Goal: Contribute content: Contribute content

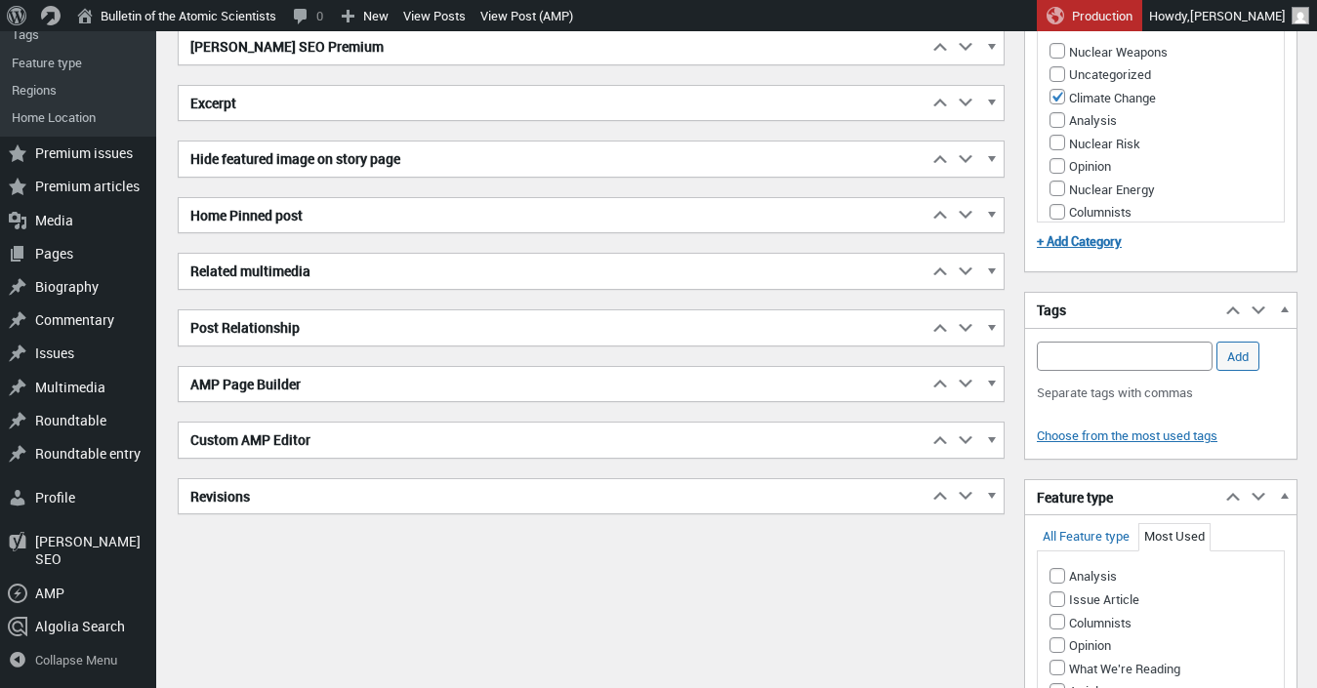
scroll to position [607, 0]
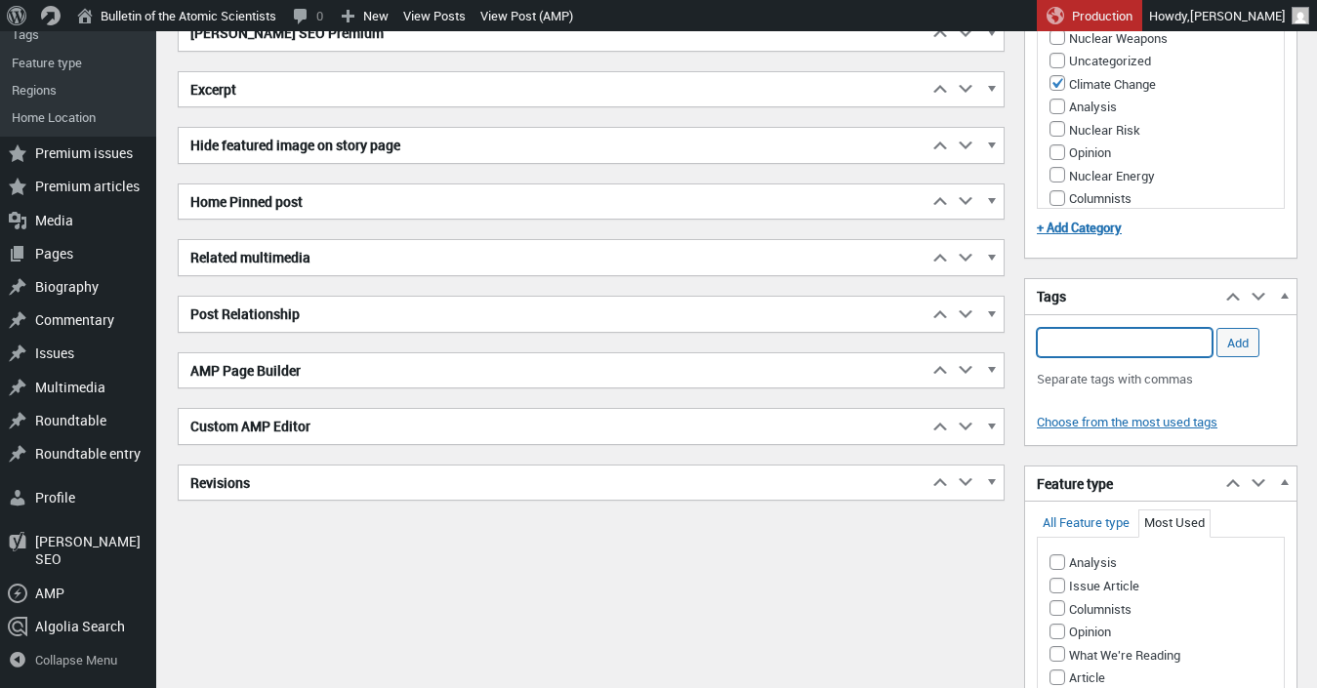
click at [1123, 357] on input "Add Tag" at bounding box center [1125, 342] width 176 height 29
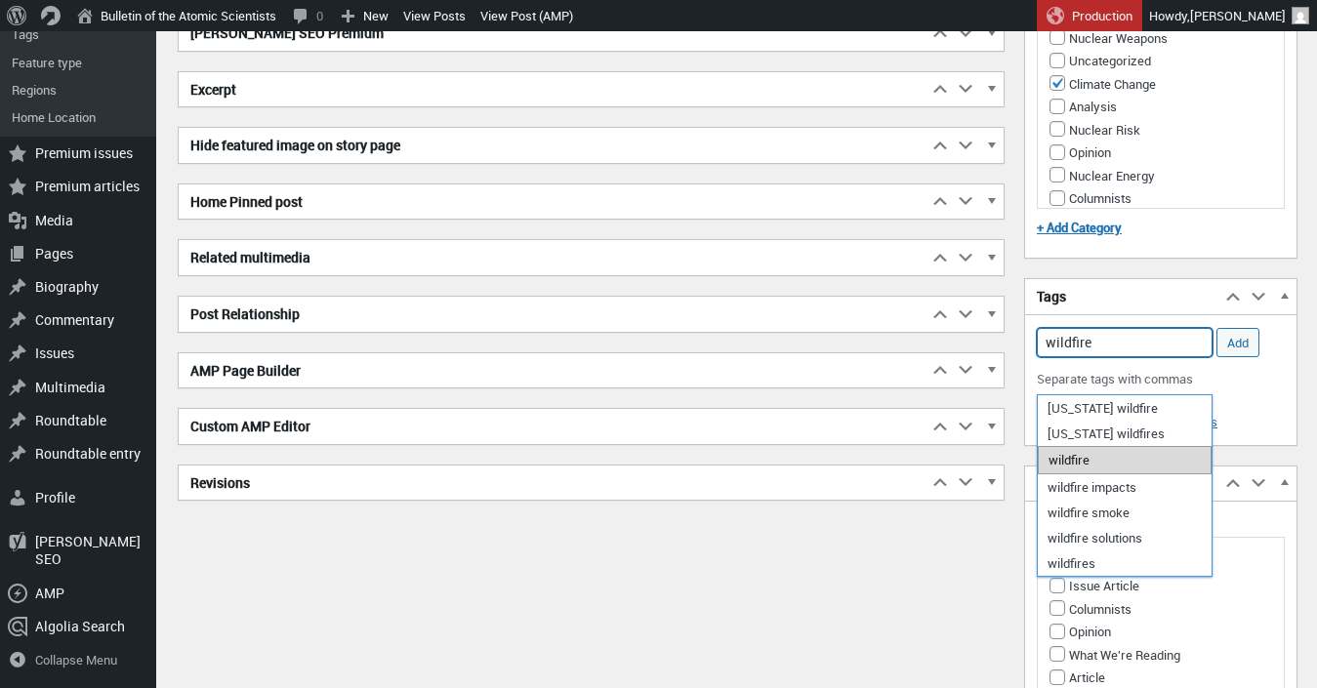
click at [1126, 459] on li "wildfire" at bounding box center [1125, 459] width 174 height 27
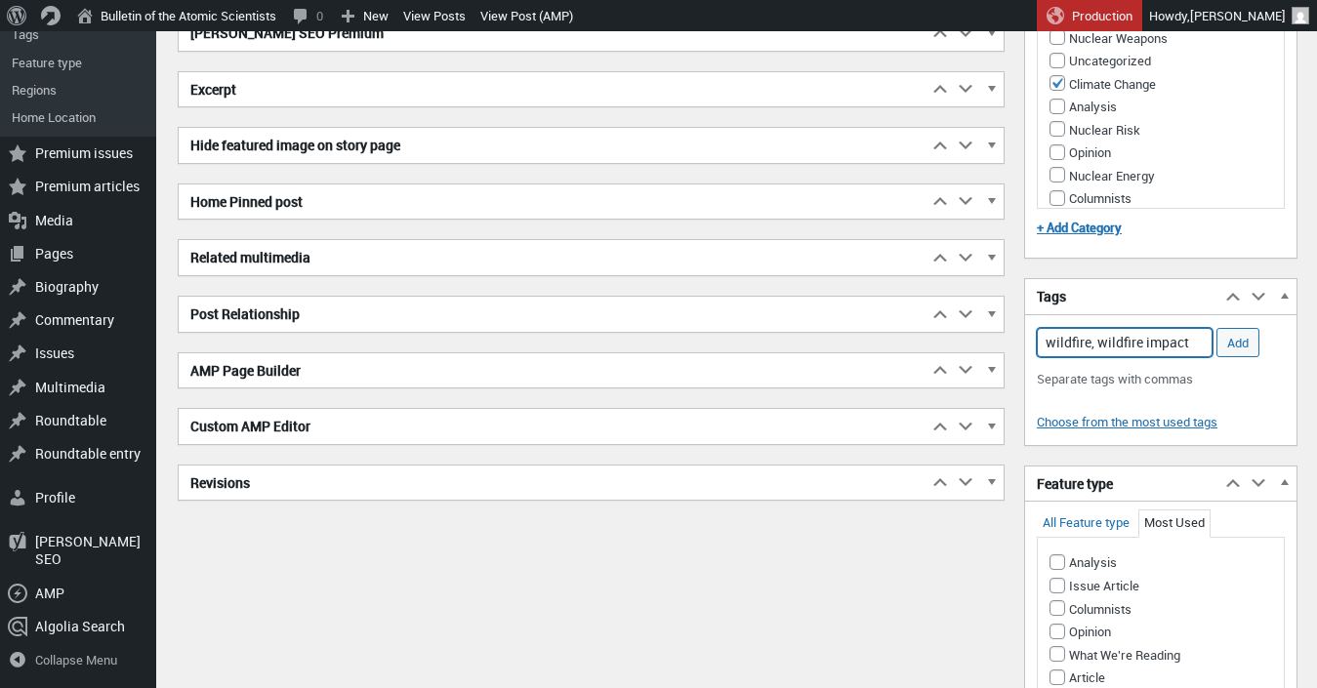
type input "wildfire, wildfire impacts"
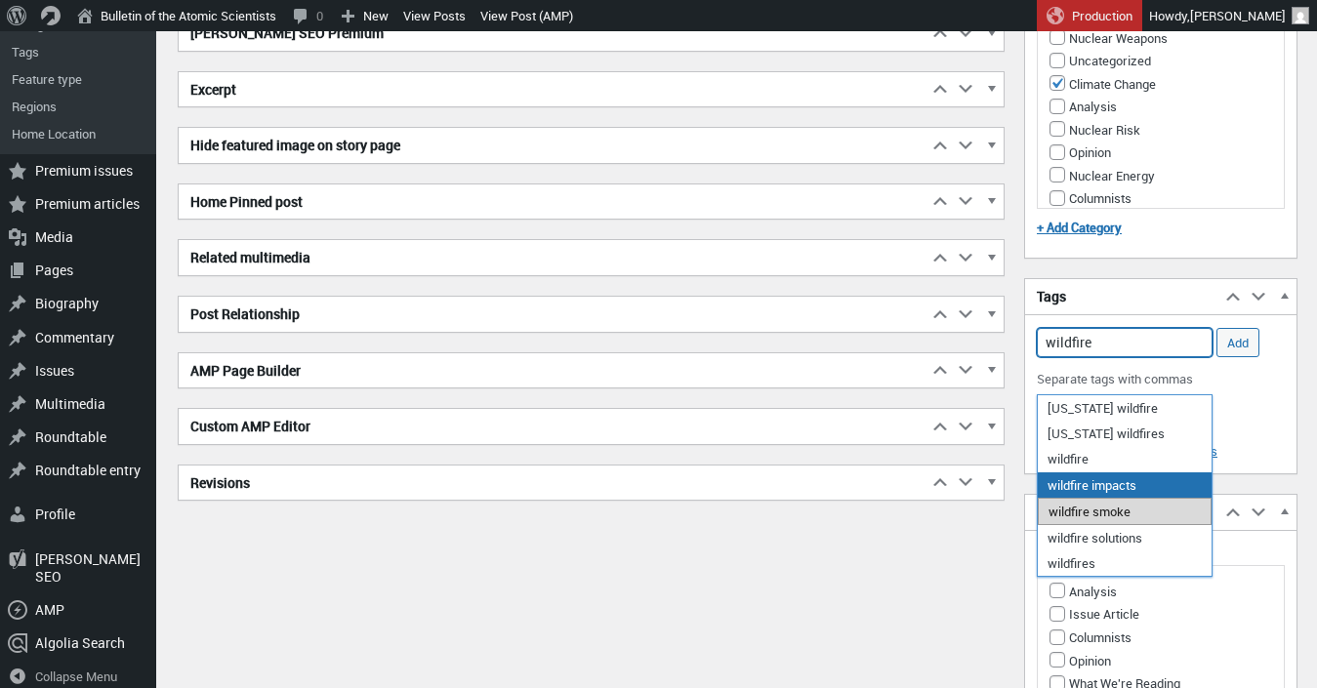
scroll to position [606, 0]
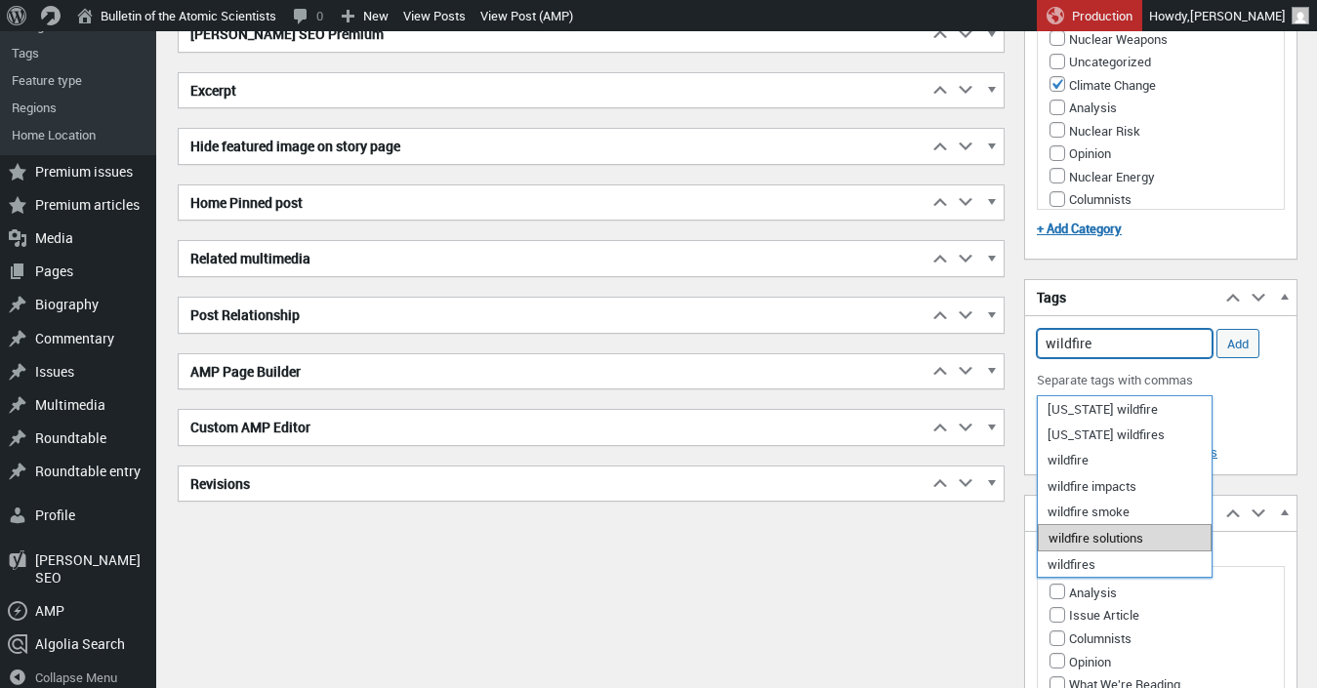
click at [1131, 531] on li "wildfire solutions" at bounding box center [1125, 537] width 174 height 27
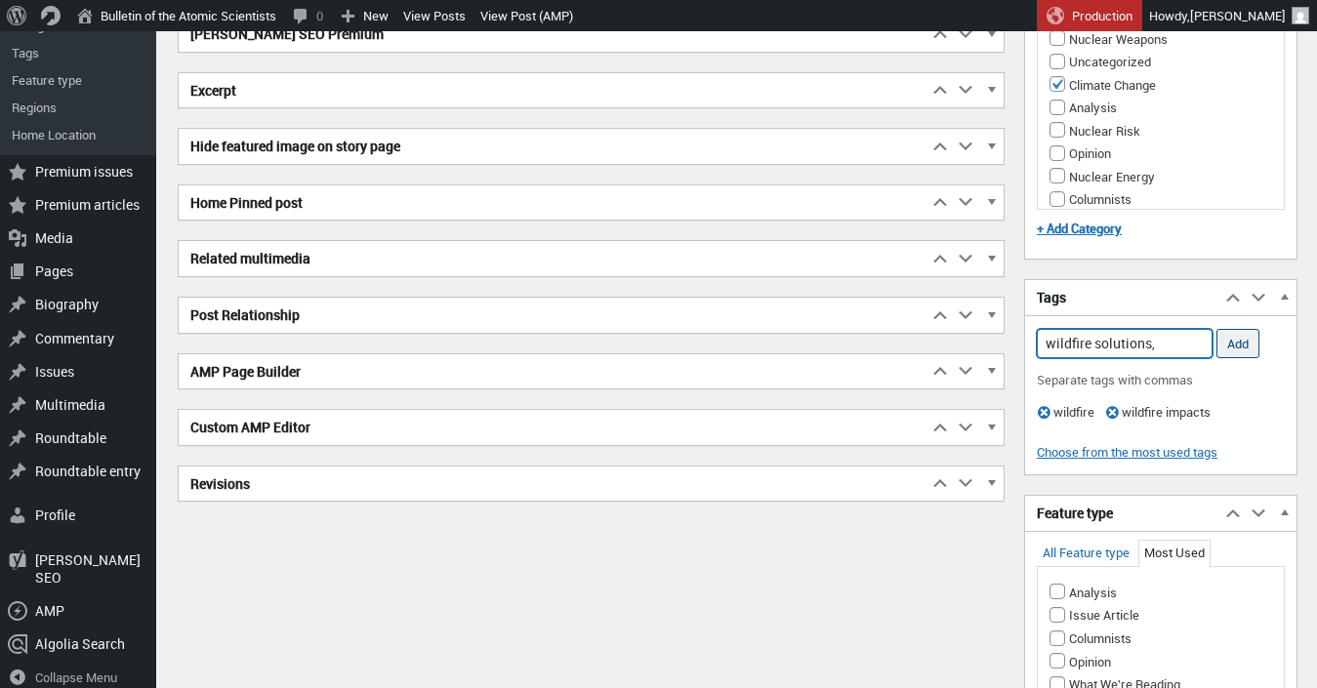
type input "wildfire solutions,"
click at [1224, 358] on input "Add" at bounding box center [1237, 343] width 43 height 29
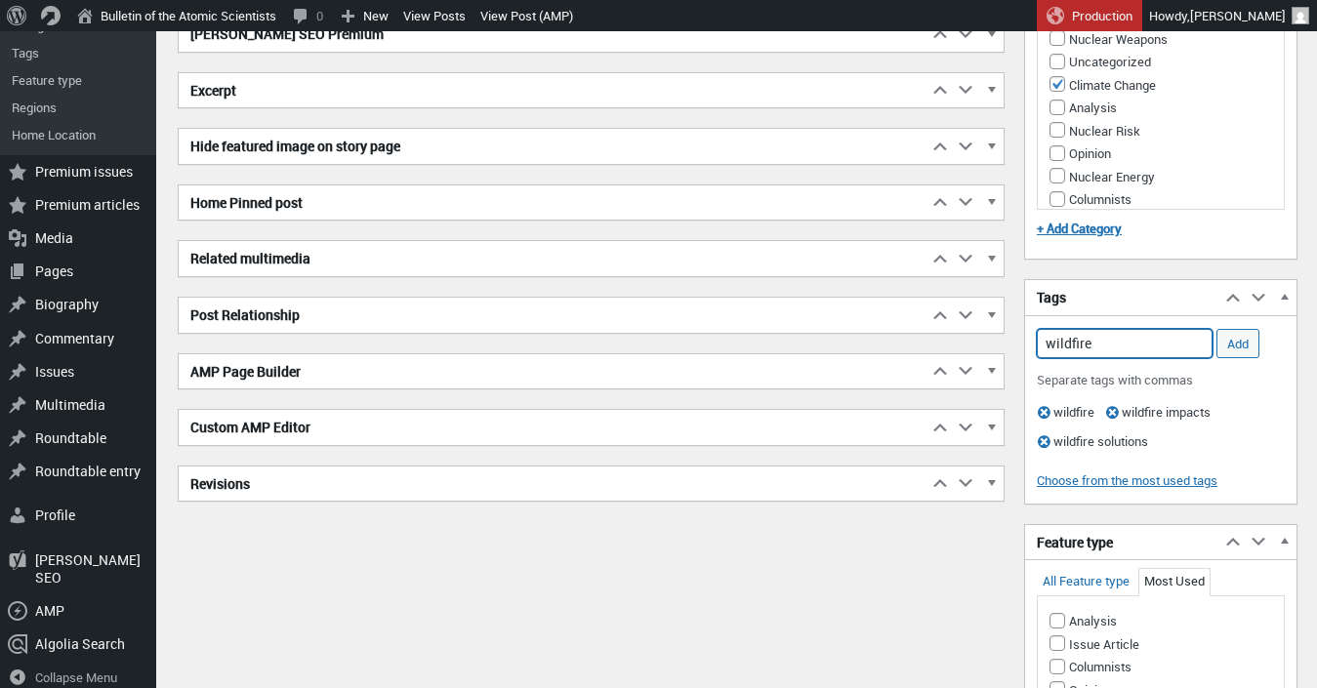
type input "wildfires"
type input "f"
type input "g"
type input "[GEOGRAPHIC_DATA]"
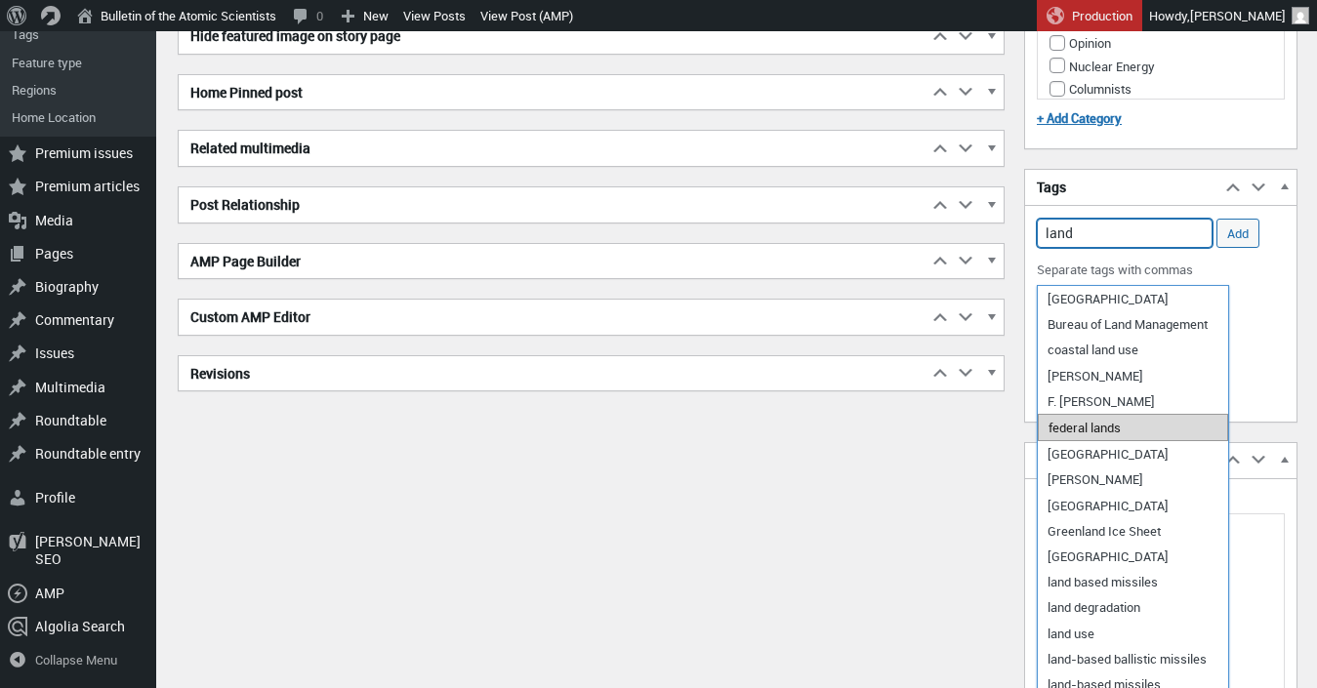
scroll to position [720, 0]
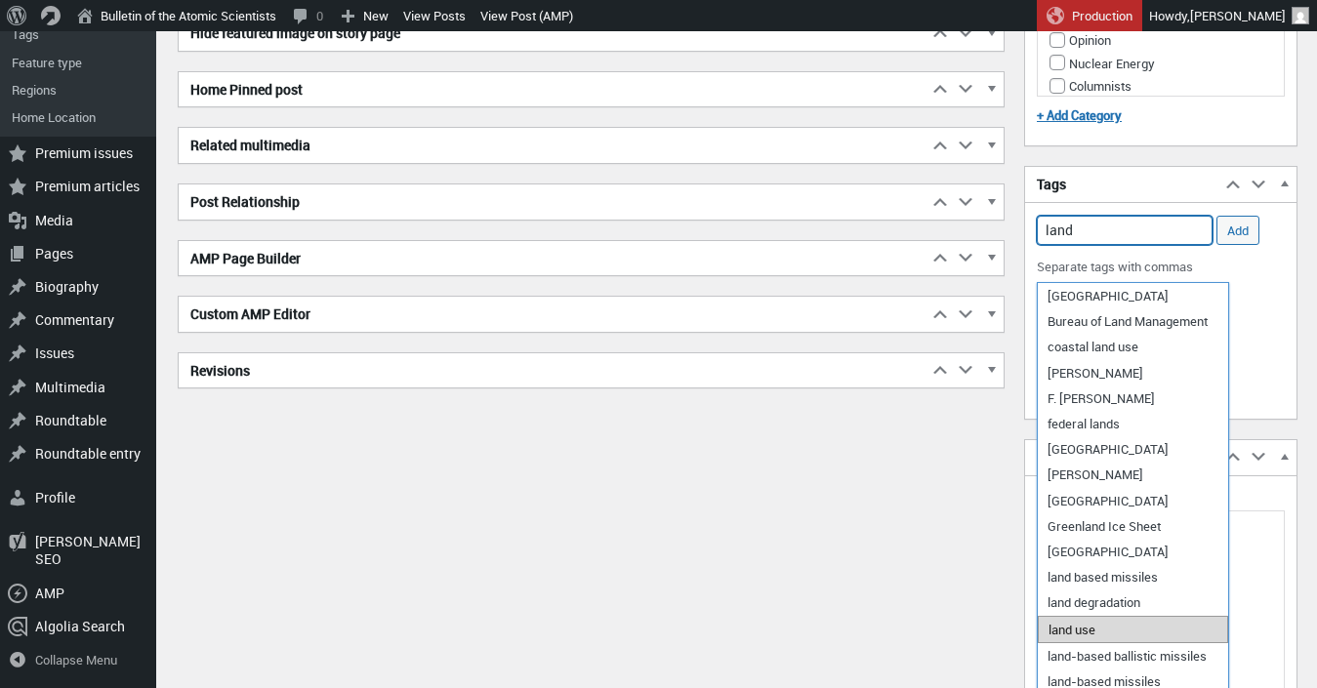
click at [1093, 635] on li "land use" at bounding box center [1133, 629] width 190 height 27
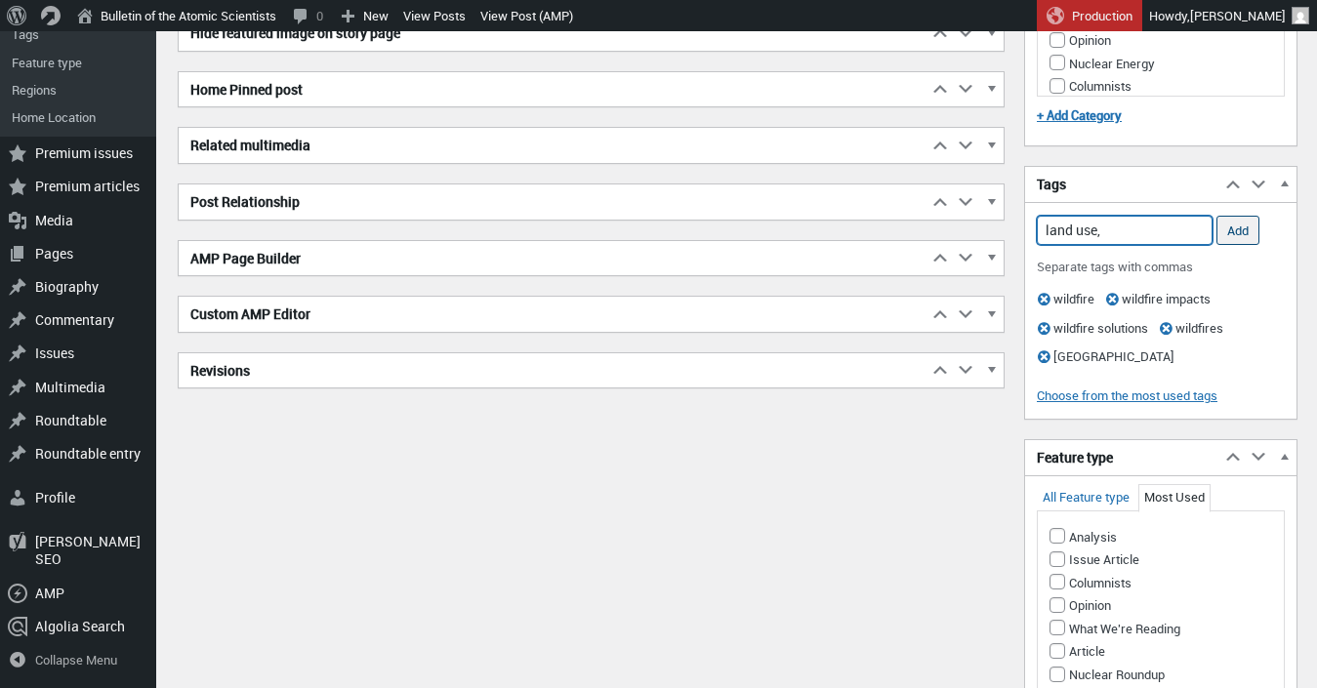
type input "land use,"
click at [1239, 245] on input "Add" at bounding box center [1237, 230] width 43 height 29
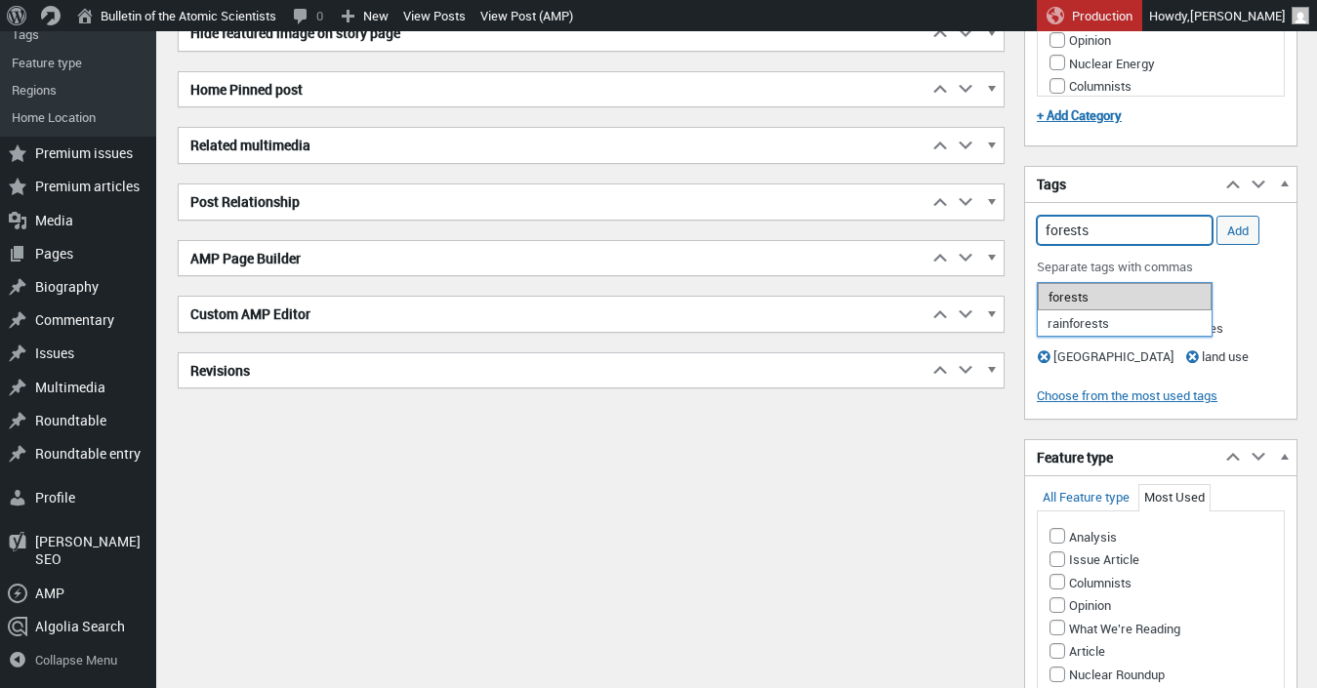
click at [1199, 285] on li "forests" at bounding box center [1125, 296] width 174 height 27
type input "forests,"
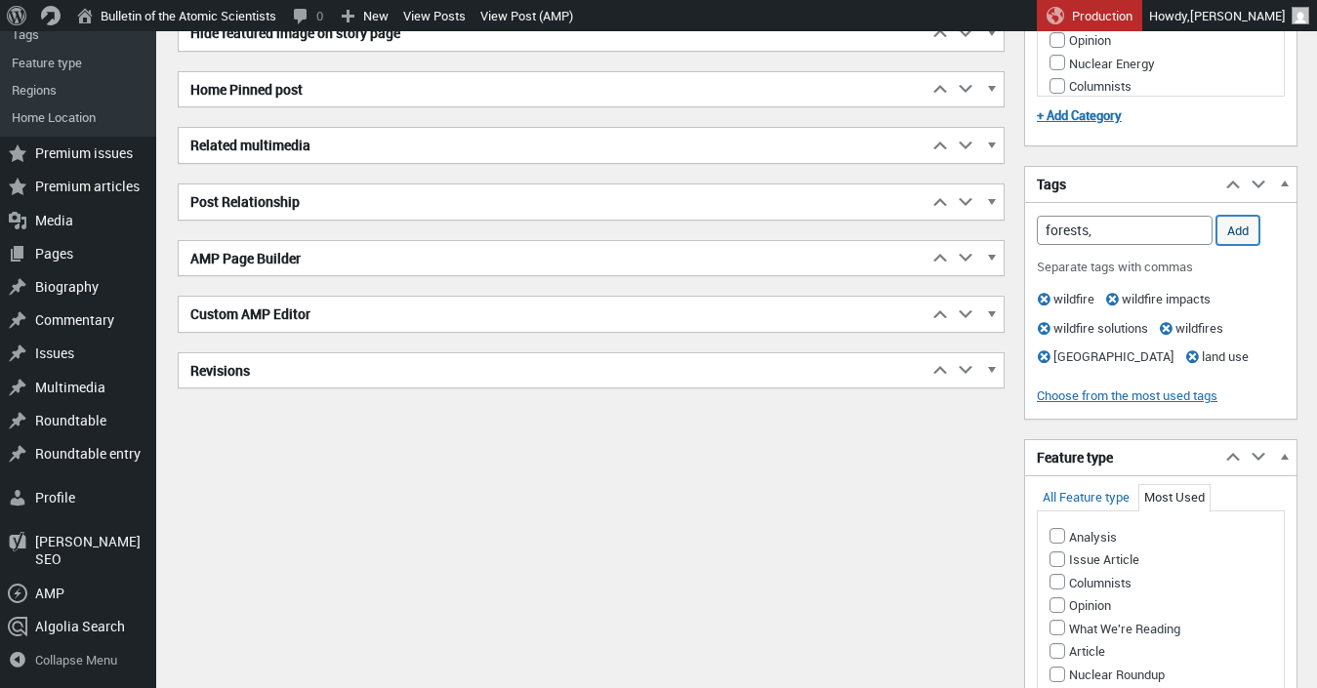
click at [1234, 245] on input "Add" at bounding box center [1237, 230] width 43 height 29
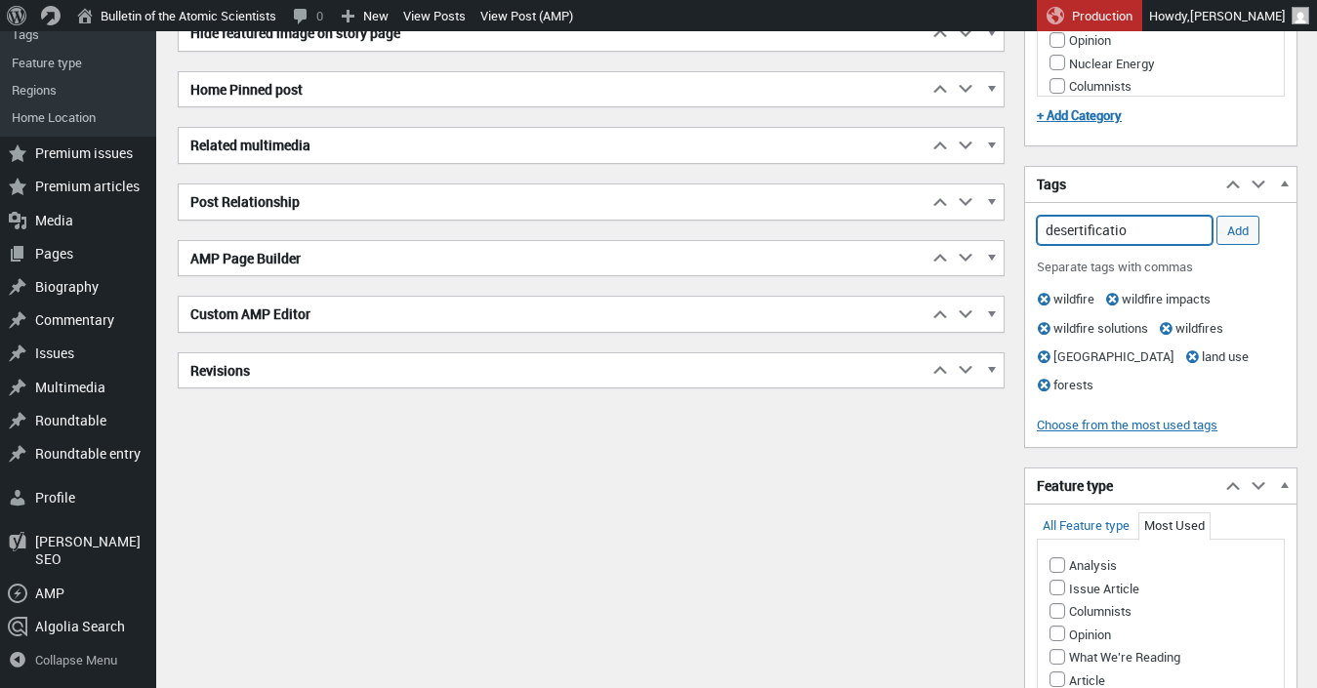
type input "desertification"
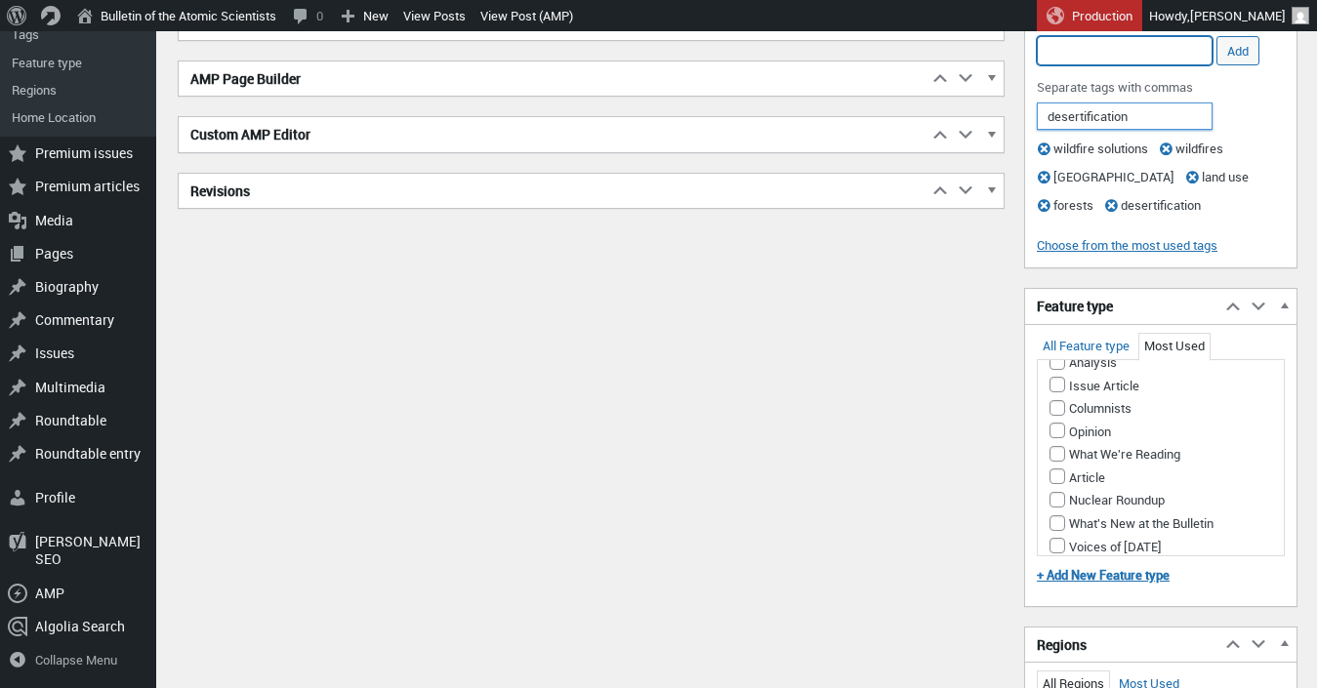
scroll to position [0, 0]
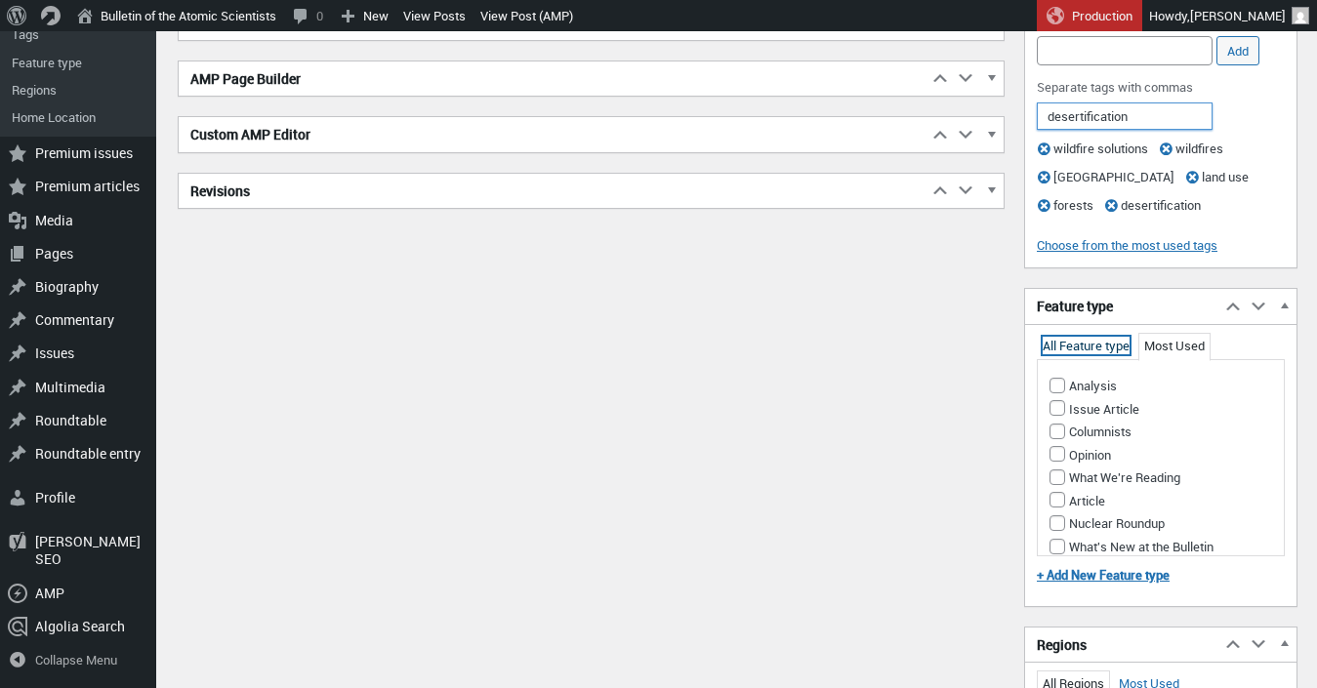
click at [1084, 354] on link "All Feature type" at bounding box center [1086, 346] width 87 height 18
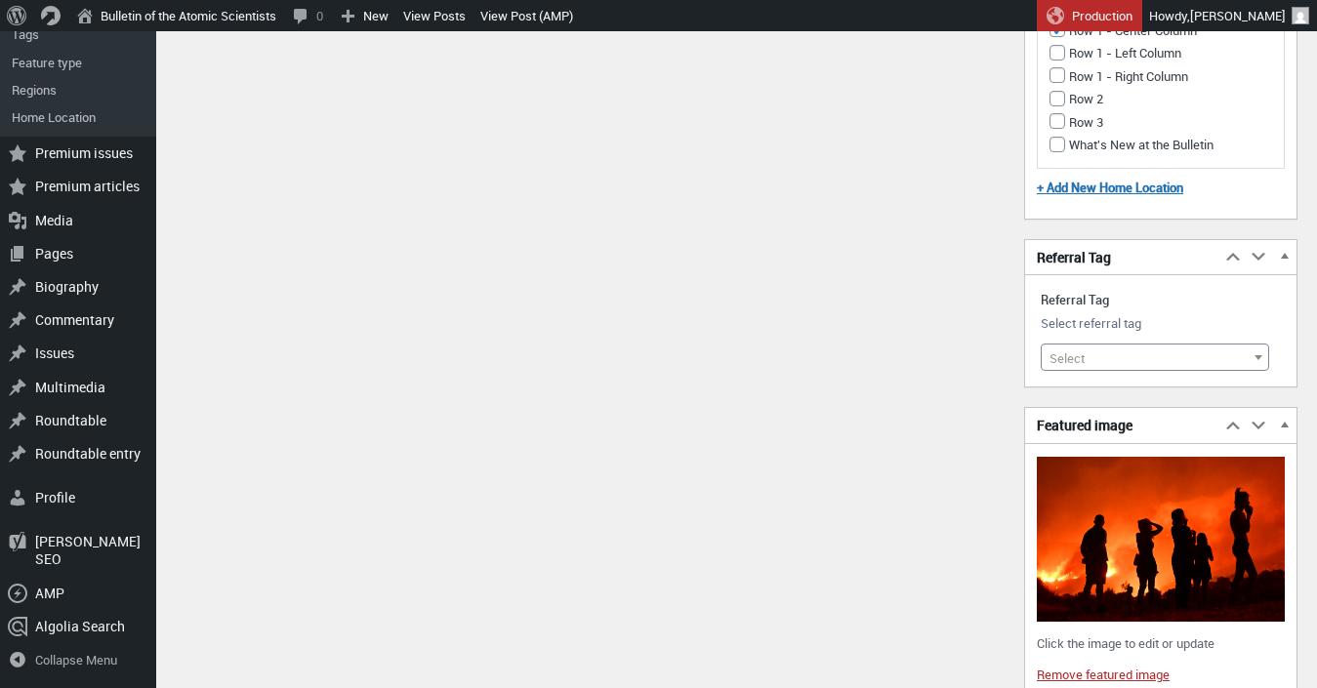
scroll to position [1932, 0]
click at [1063, 366] on span "Select" at bounding box center [1066, 358] width 35 height 18
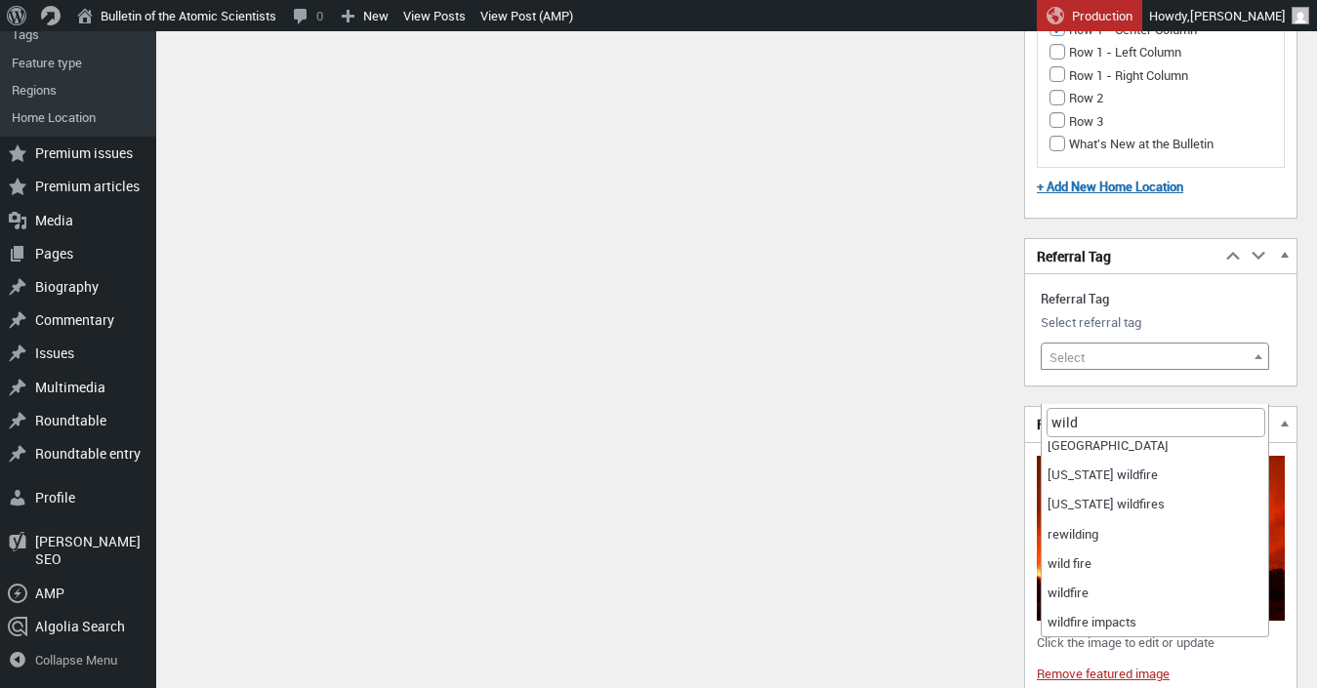
scroll to position [0, 0]
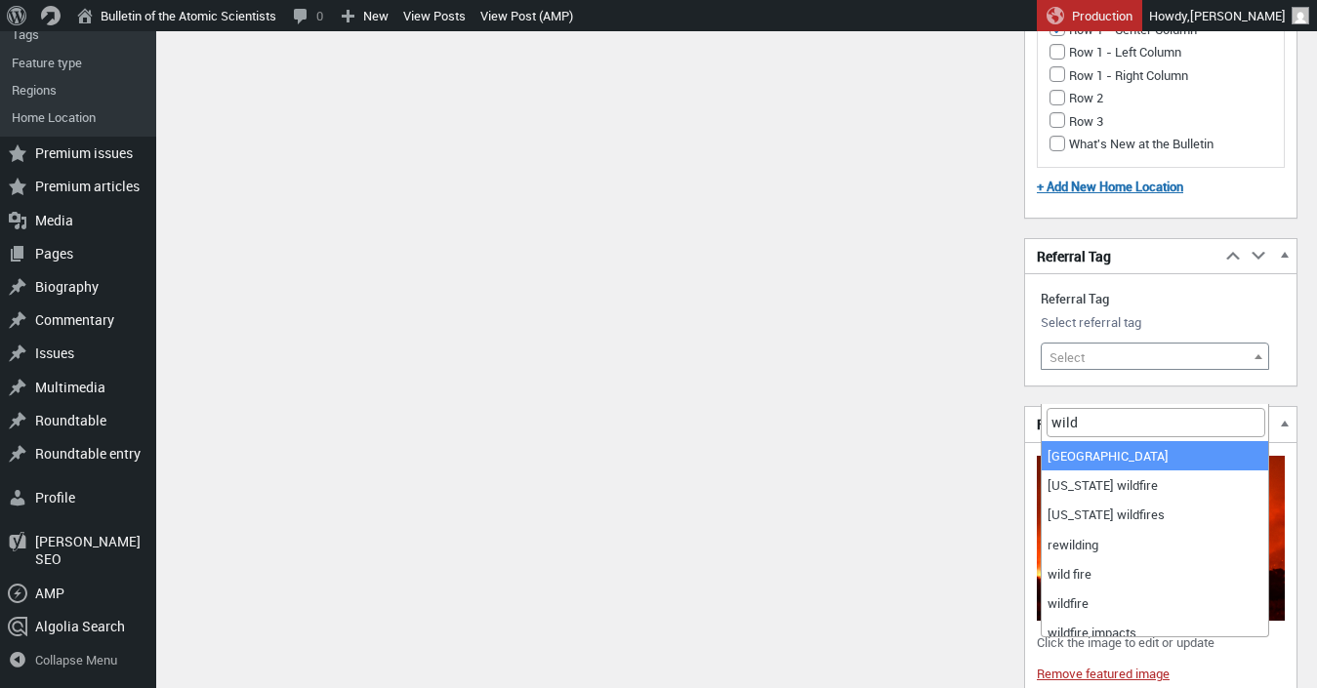
drag, startPoint x: 1134, startPoint y: 423, endPoint x: 1001, endPoint y: 409, distance: 134.4
click at [1047, 411] on input "wild" at bounding box center [1156, 422] width 219 height 29
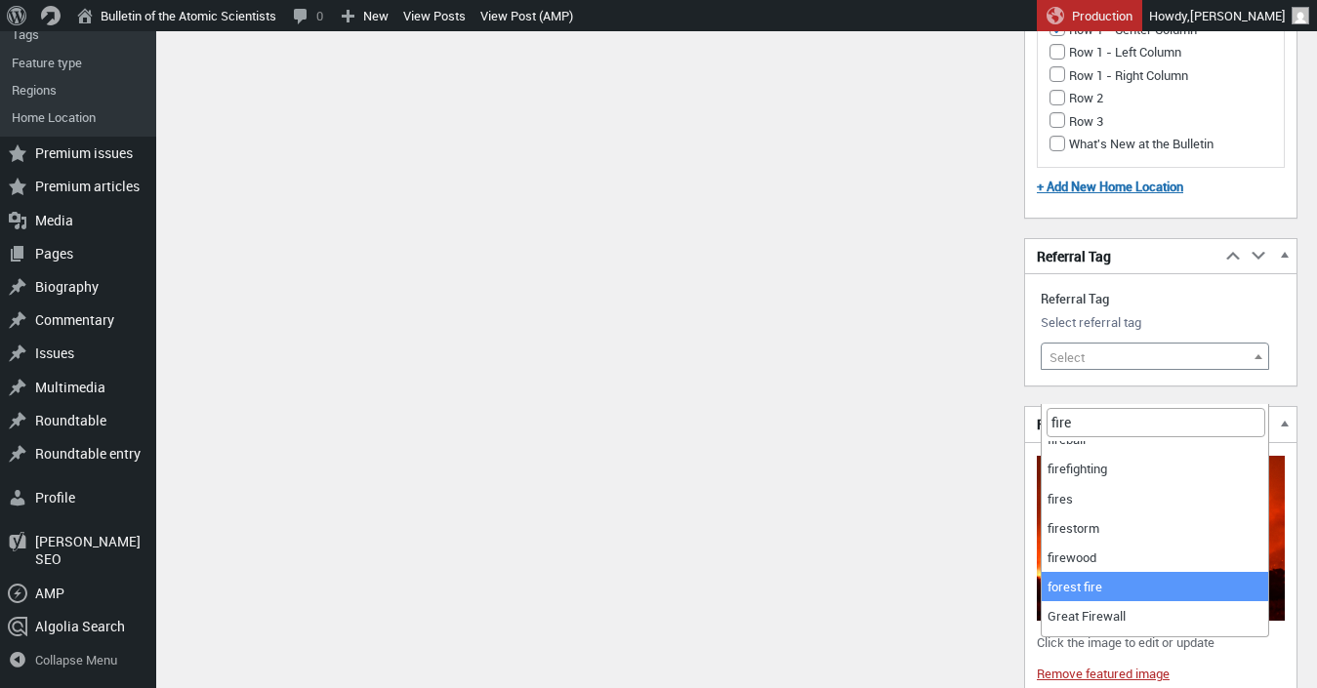
scroll to position [339, 0]
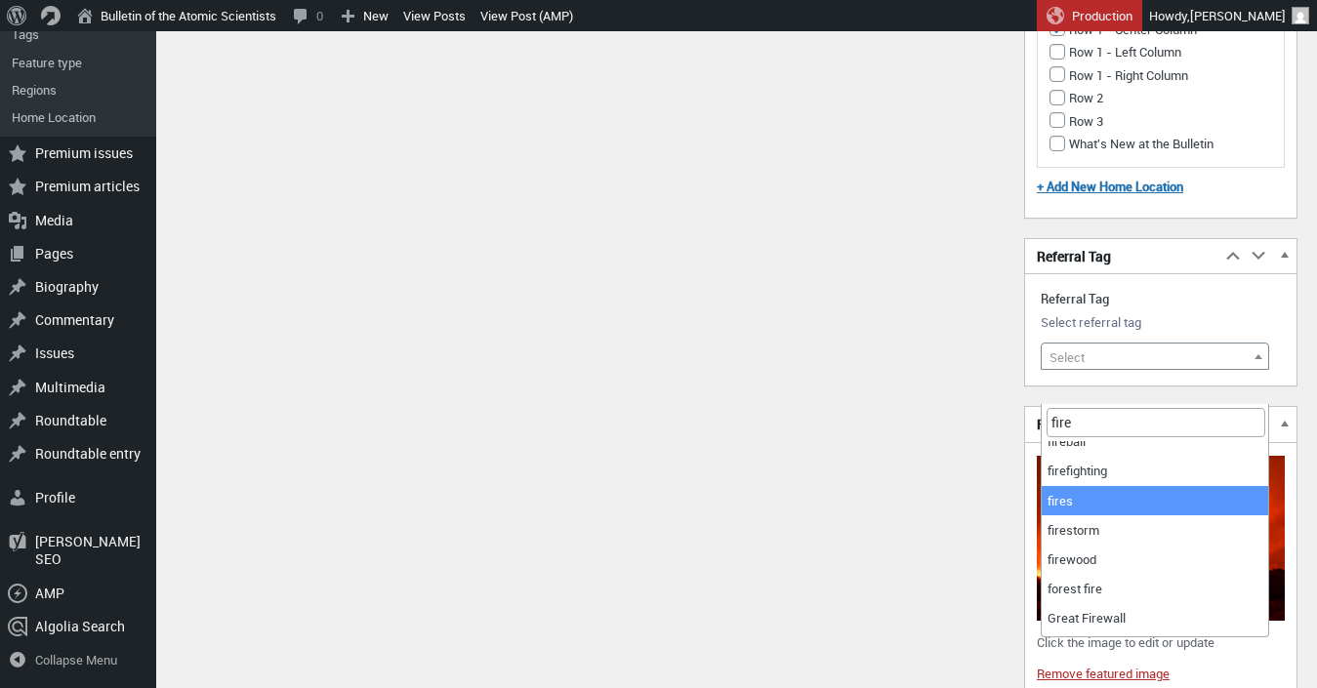
type input "fire"
select select "10803"
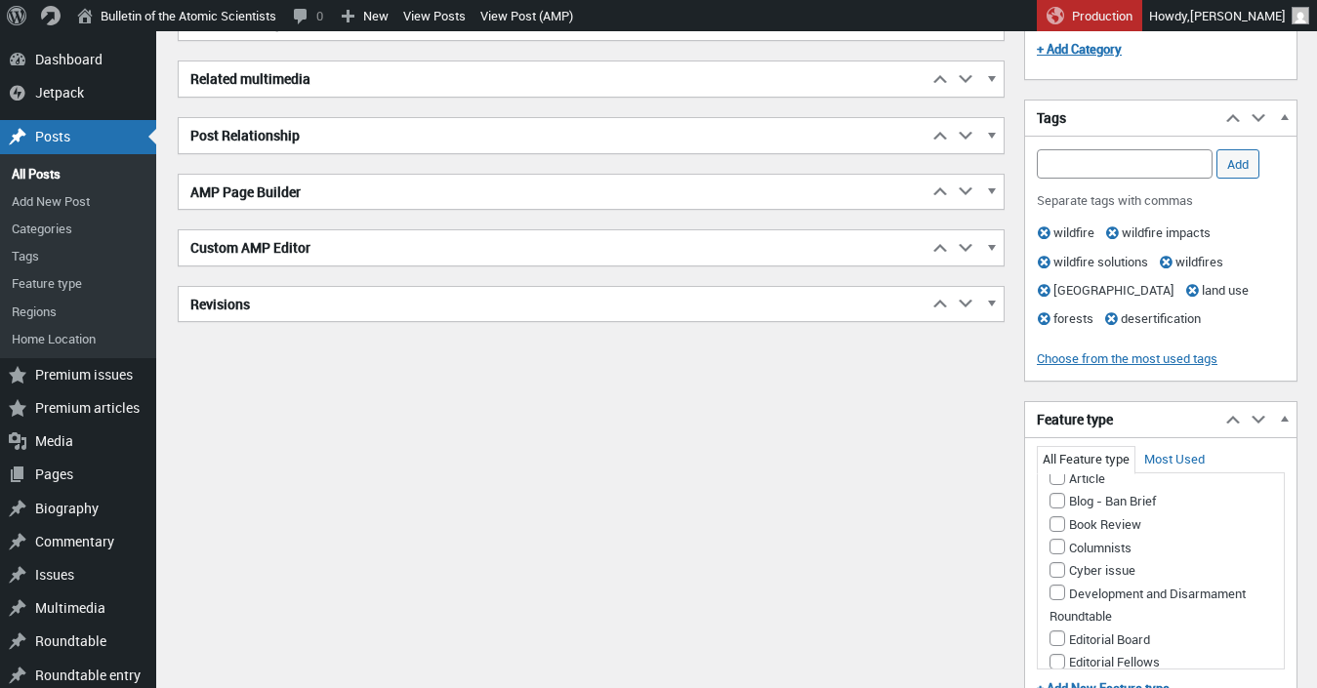
scroll to position [309, 0]
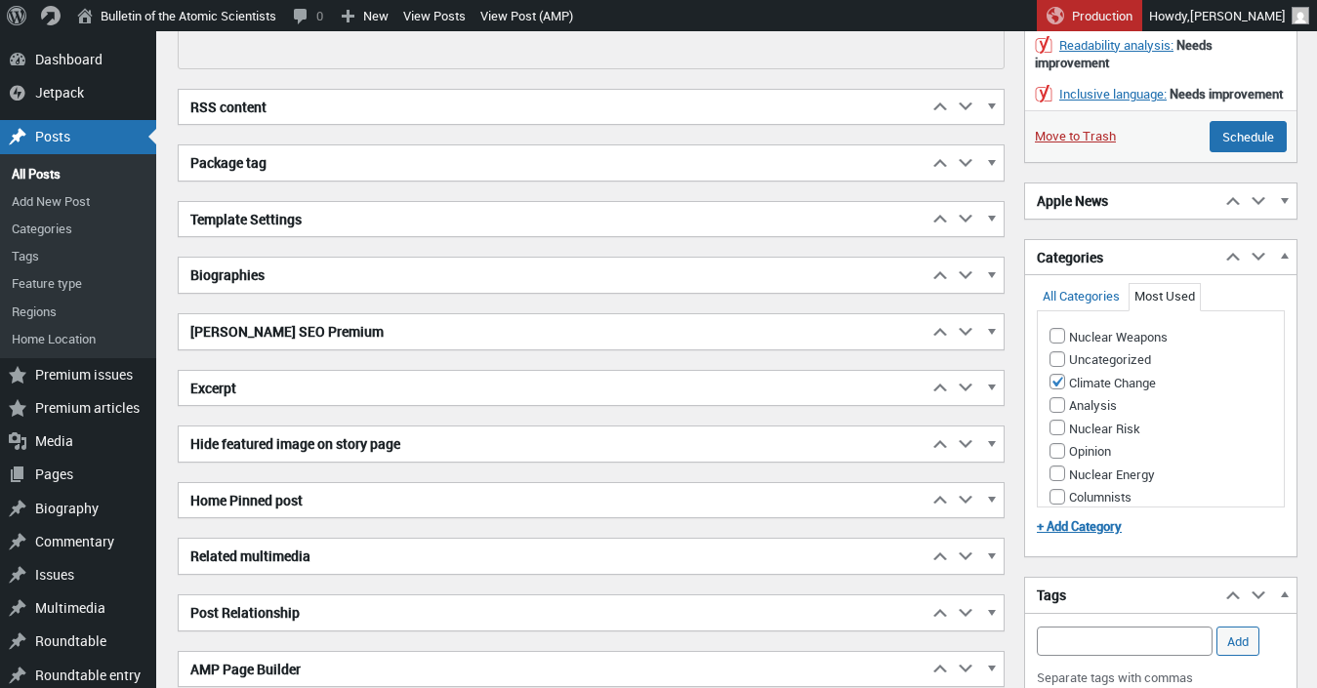
click at [472, 384] on h2 "Excerpt" at bounding box center [553, 388] width 749 height 35
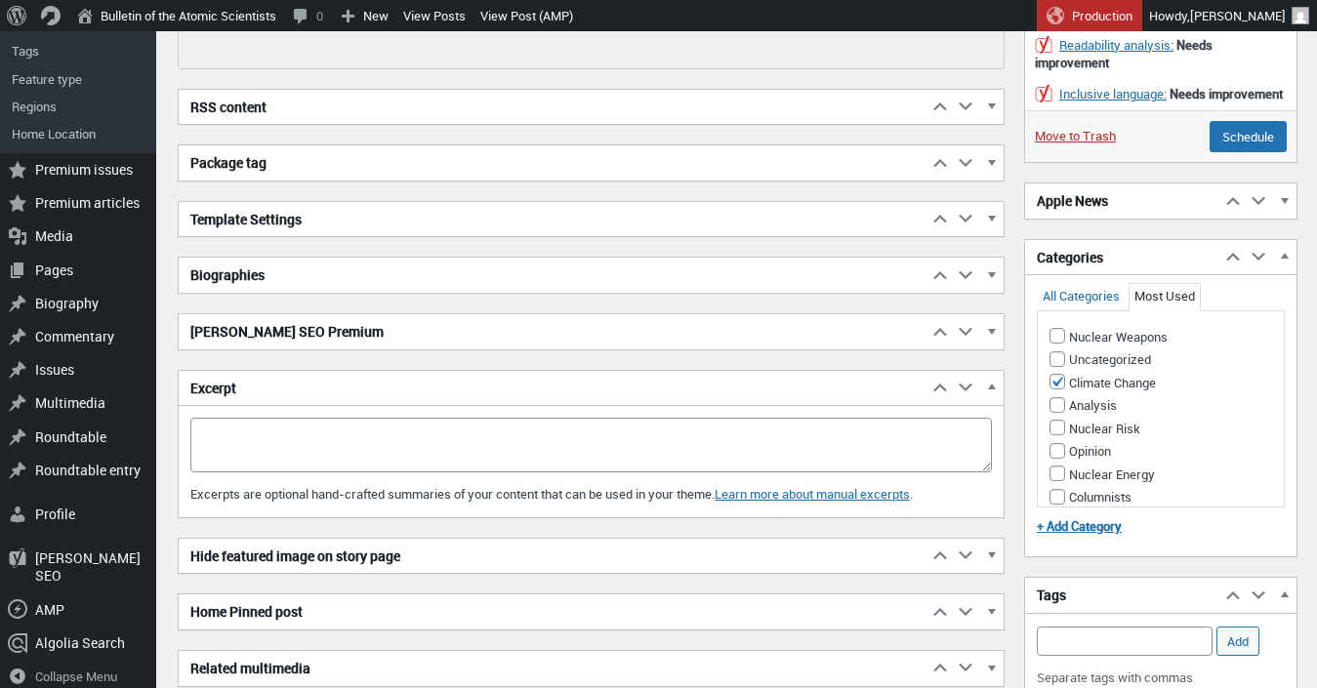
click at [450, 286] on h2 "Biographies" at bounding box center [553, 275] width 749 height 35
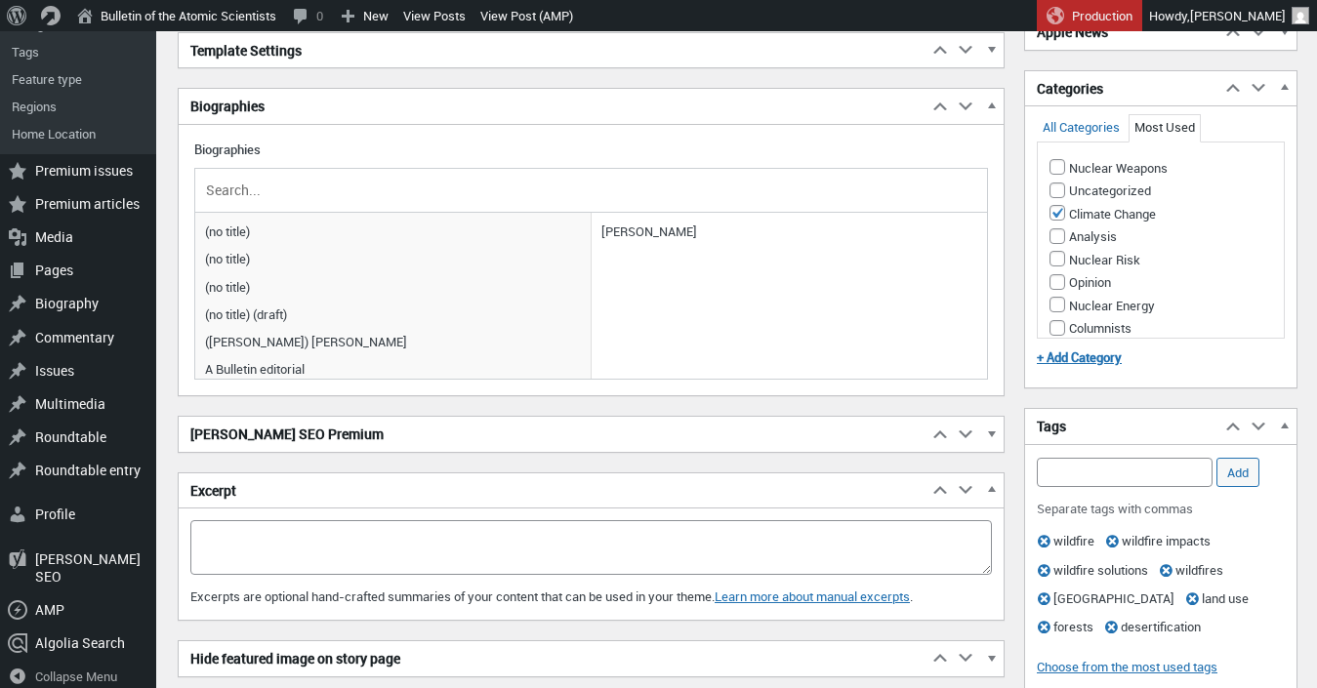
scroll to position [0, 0]
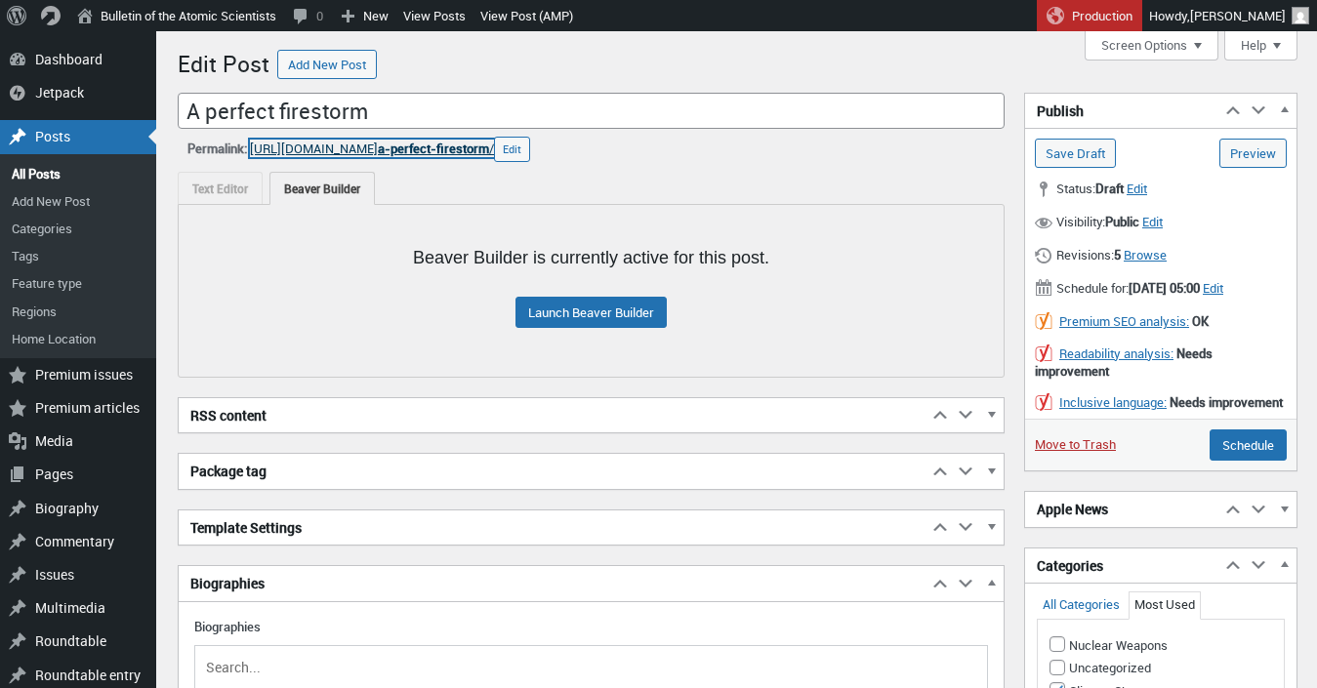
click at [450, 154] on span "a-perfect-firestorm" at bounding box center [433, 149] width 111 height 18
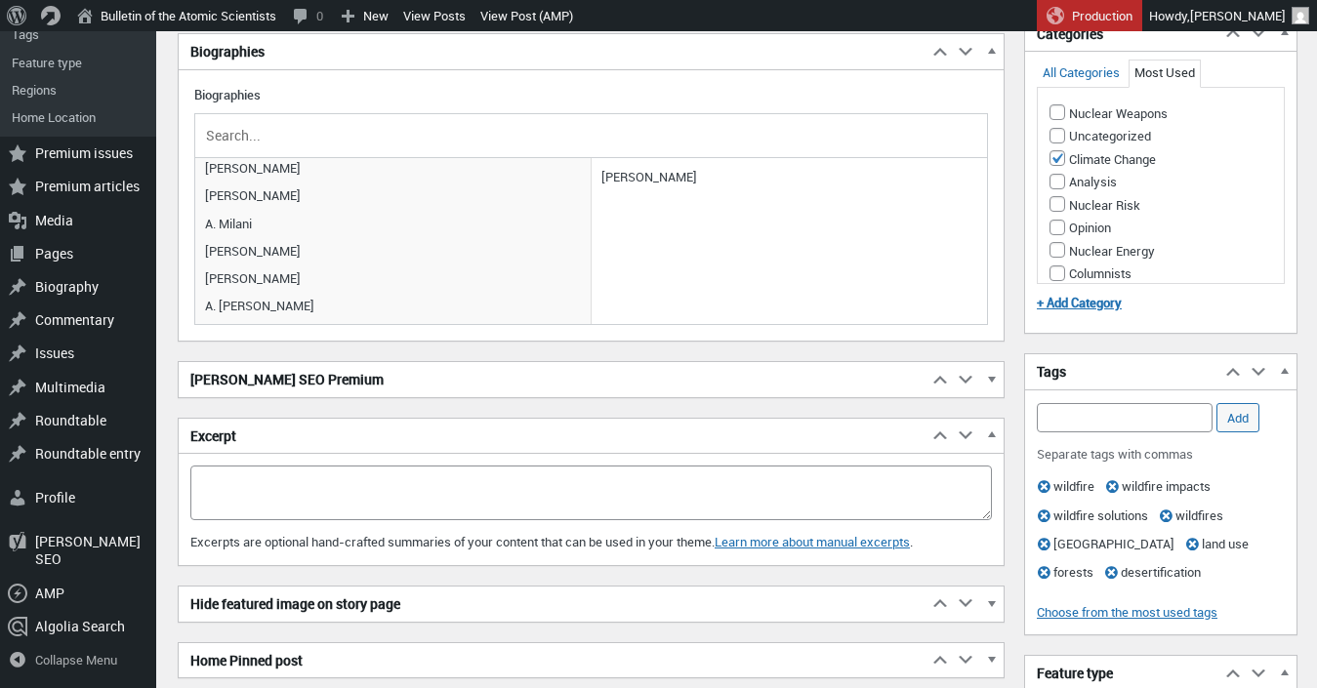
scroll to position [546, 0]
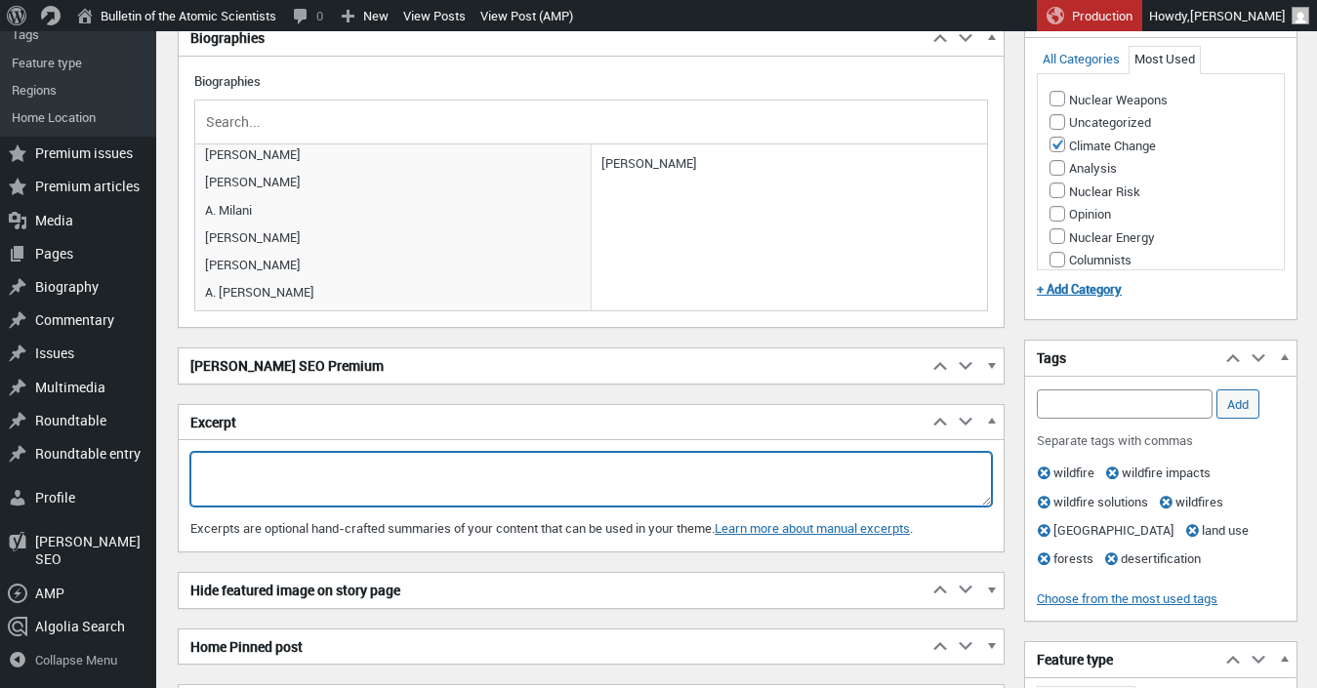
click at [414, 476] on textarea "Excerpt" at bounding box center [591, 479] width 802 height 55
click at [326, 464] on textarea "Wildfires in" at bounding box center [591, 479] width 802 height 55
click at [405, 472] on textarea "Wildfire risk is" at bounding box center [591, 479] width 802 height 55
drag, startPoint x: 405, startPoint y: 472, endPoint x: 193, endPoint y: 436, distance: 214.7
click at [194, 452] on textarea "Wildfire risk is" at bounding box center [591, 479] width 802 height 55
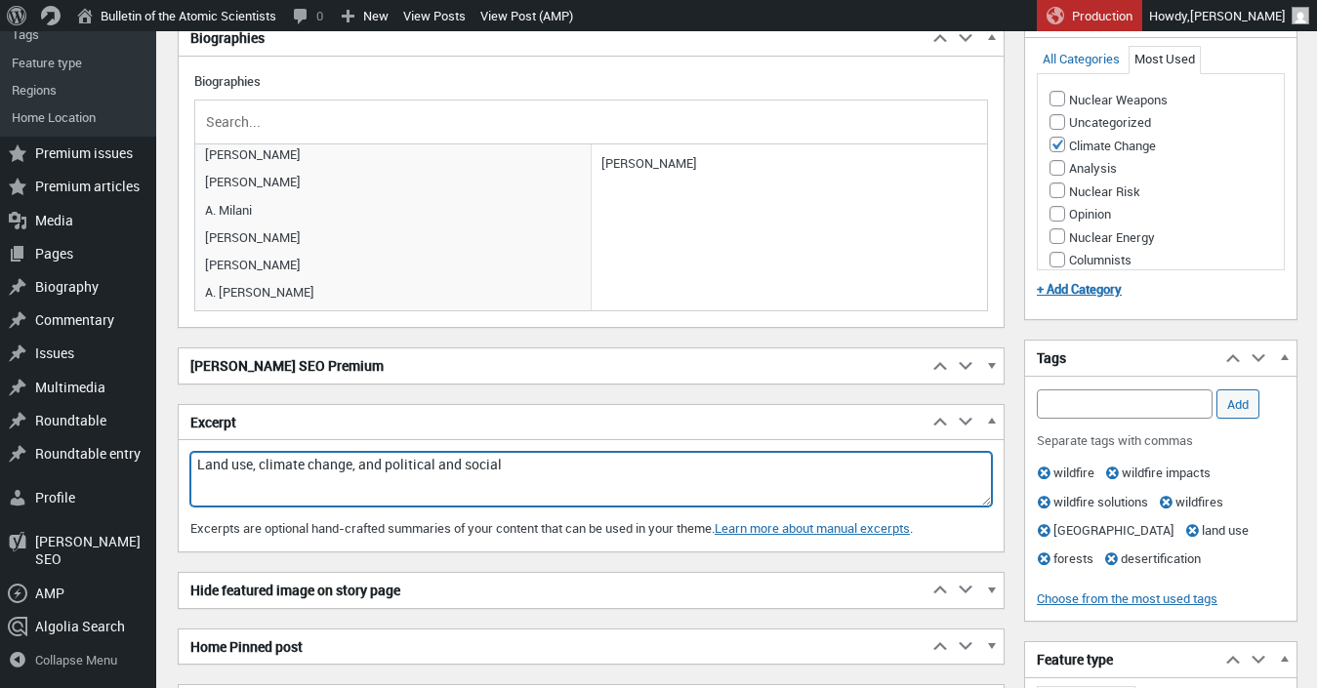
drag, startPoint x: 551, startPoint y: 473, endPoint x: 448, endPoint y: 466, distance: 102.8
click at [448, 466] on textarea "Land use, climate change, and political and social" at bounding box center [591, 479] width 802 height 55
type textarea "Land use, climate change, and political inertia have"
drag, startPoint x: 534, startPoint y: 469, endPoint x: 356, endPoint y: 422, distance: 183.8
click at [356, 452] on textarea "Land use, climate change, and political inertia have" at bounding box center [591, 479] width 802 height 55
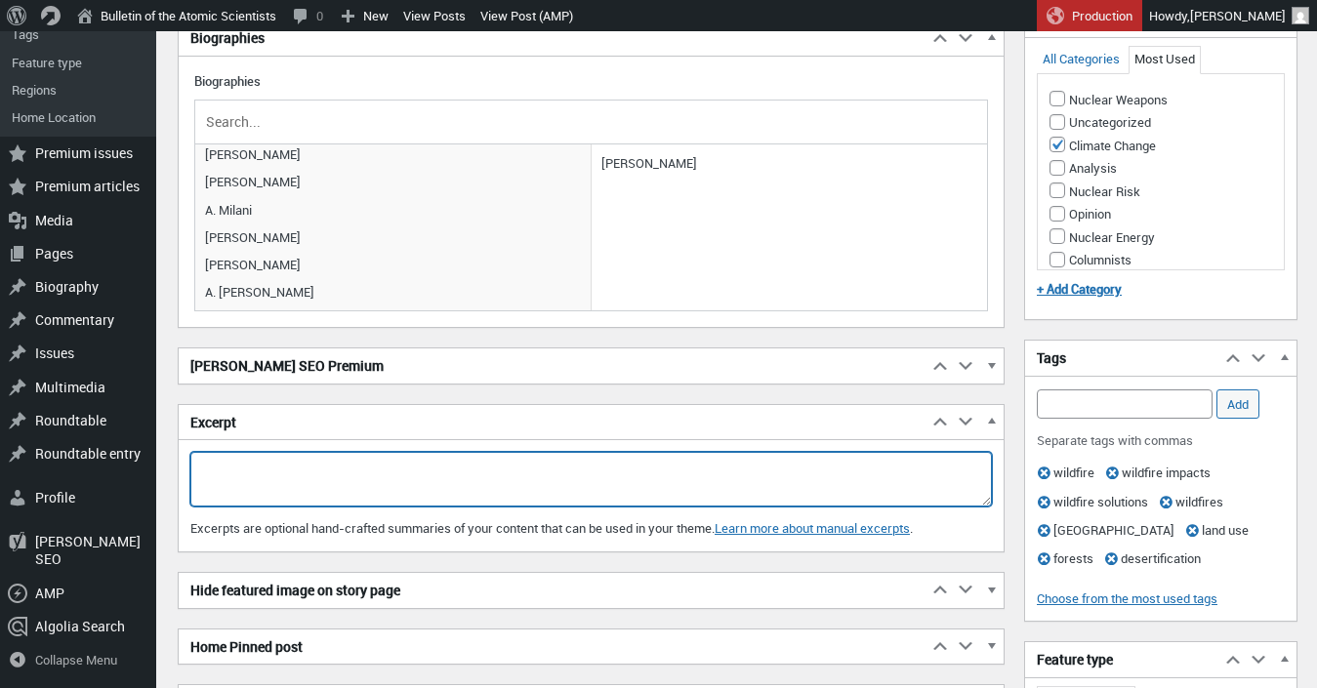
click at [399, 477] on textarea "Excerpt" at bounding box center [591, 479] width 802 height 55
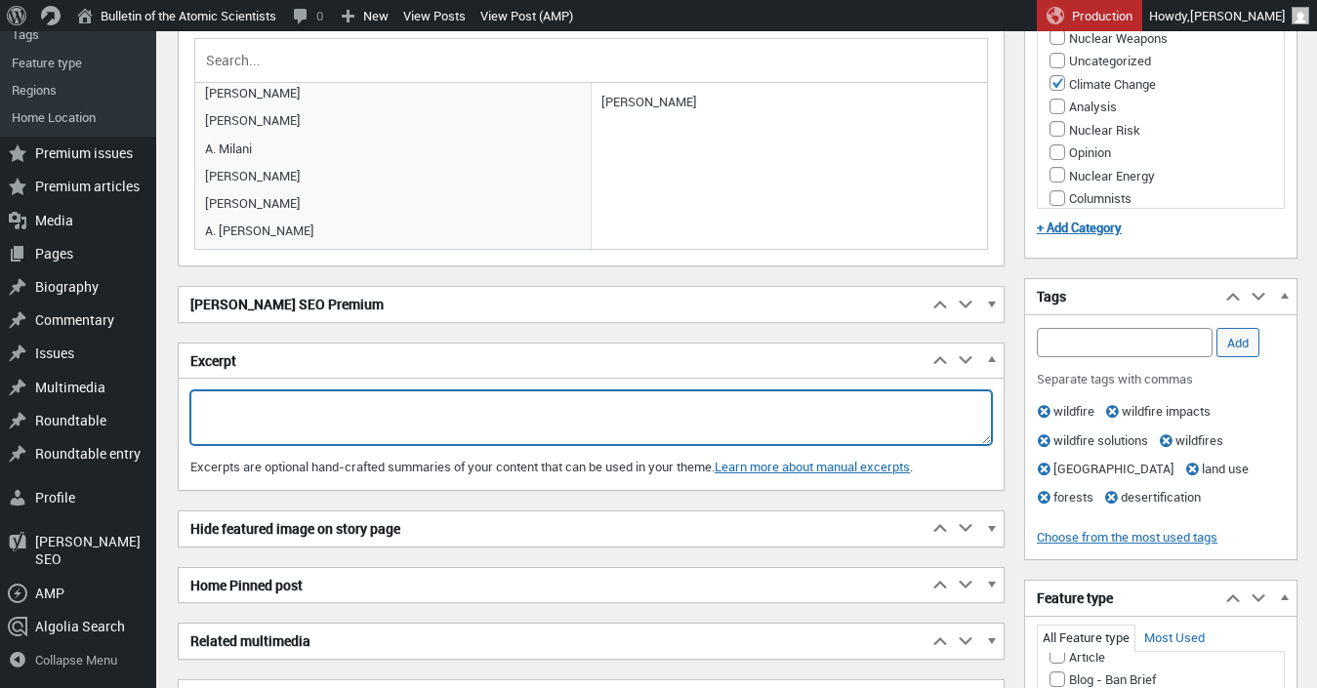
scroll to position [622, 0]
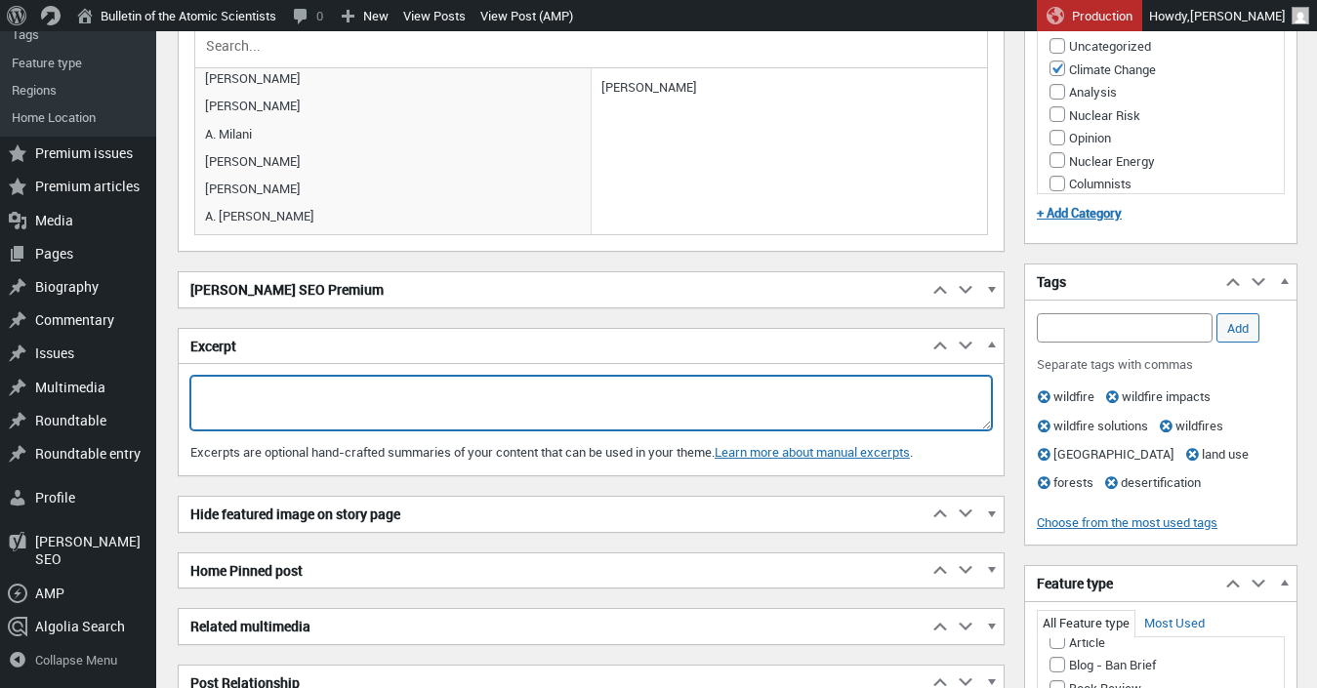
type textarea "A"
drag, startPoint x: 319, startPoint y: 398, endPoint x: 237, endPoint y: 392, distance: 82.2
click at [237, 392] on textarea "The Attica" at bounding box center [591, 403] width 802 height 55
click at [338, 394] on textarea "The Attica region" at bounding box center [591, 403] width 802 height 55
drag, startPoint x: 348, startPoint y: 399, endPoint x: 176, endPoint y: 372, distance: 174.0
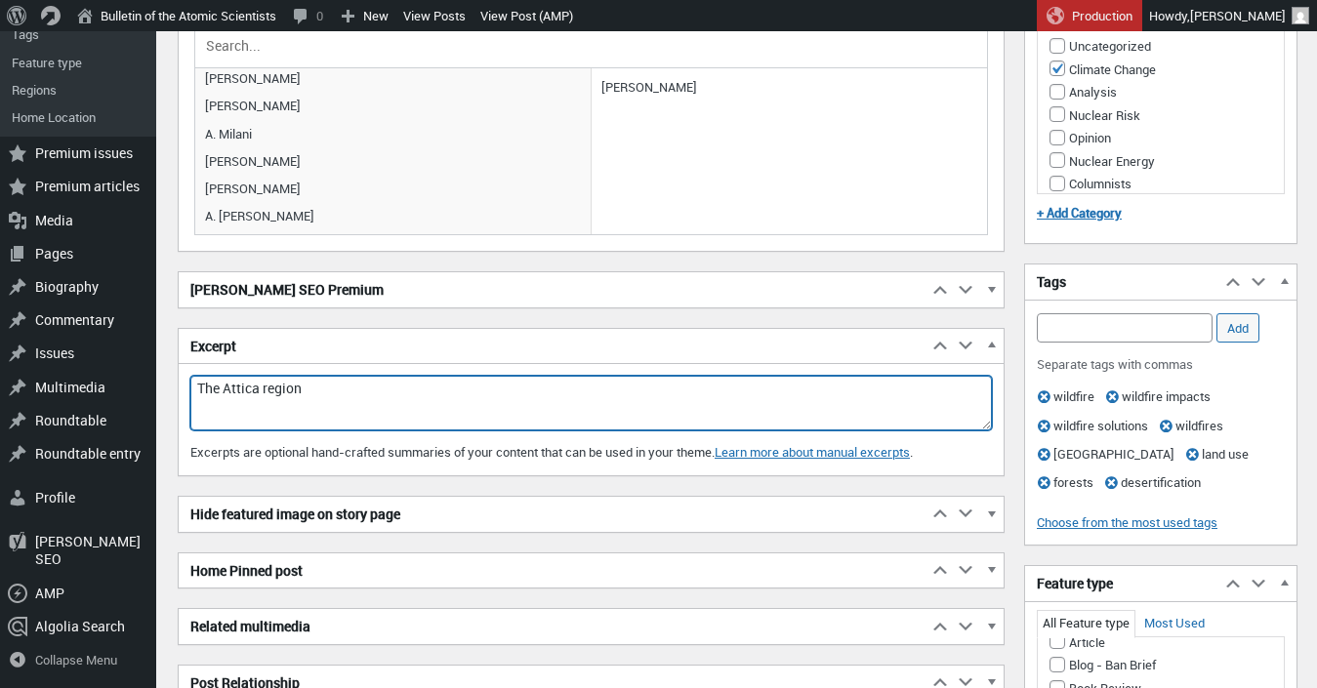
click at [190, 376] on textarea "The Attica region" at bounding box center [591, 403] width 802 height 55
type textarea "A"
type textarea "T"
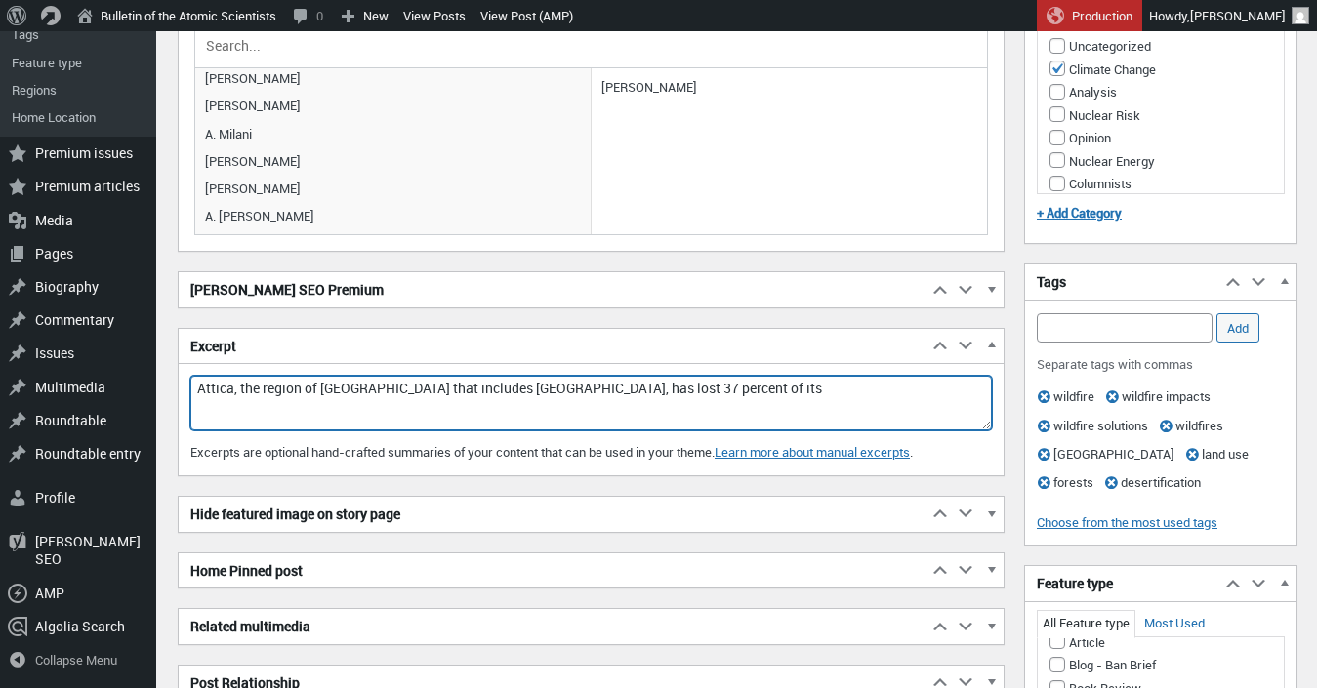
paste textarea "forests and grasslands"
click at [814, 393] on textarea "Attica, the region of Greece that includes Athens, has lost 37 percent of its f…" at bounding box center [591, 403] width 802 height 55
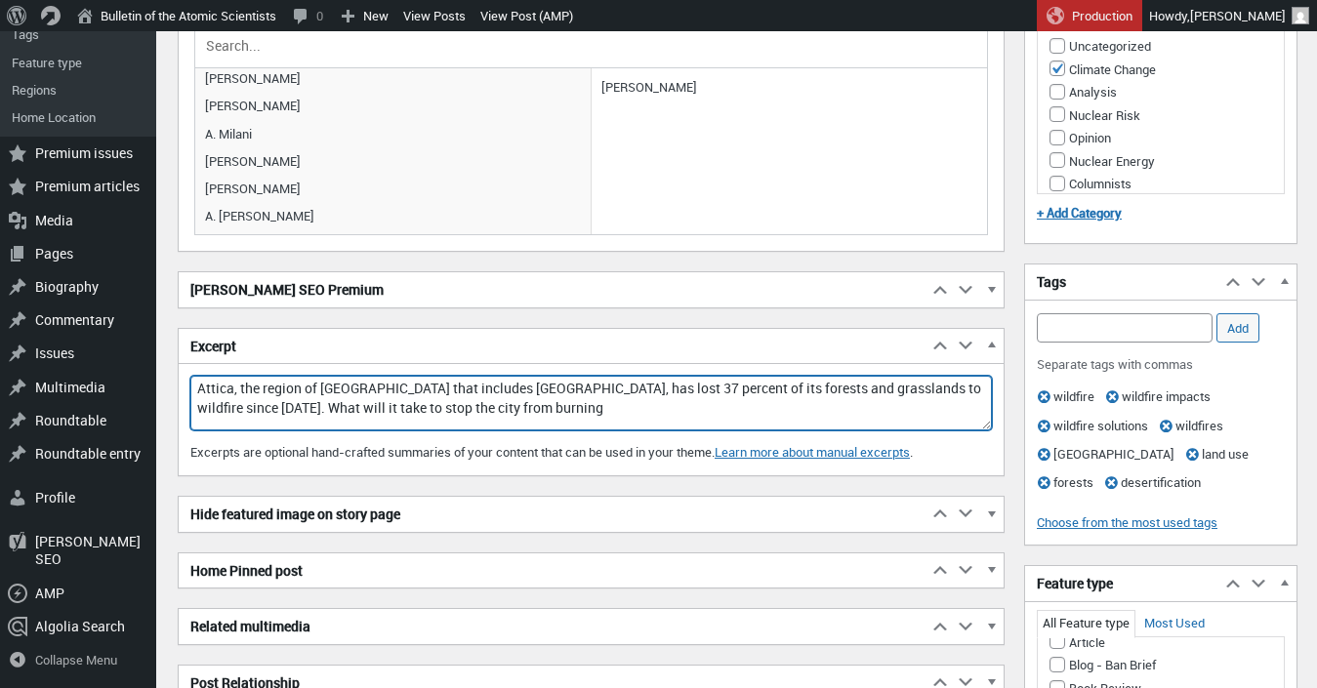
click at [594, 407] on textarea "Attica, the region of Greece that includes Athens, has lost 37 percent of its f…" at bounding box center [591, 403] width 802 height 55
click at [480, 413] on textarea "Attica, the region of Greece that includes Athens, has lost 37 percent of its f…" at bounding box center [591, 403] width 802 height 55
drag, startPoint x: 456, startPoint y: 391, endPoint x: 400, endPoint y: 391, distance: 55.7
click at [400, 391] on textarea "Attica, the region of Greece that includes Athens, has lost 37 percent of its f…" at bounding box center [591, 403] width 802 height 55
drag, startPoint x: 383, startPoint y: 411, endPoint x: 354, endPoint y: 412, distance: 28.3
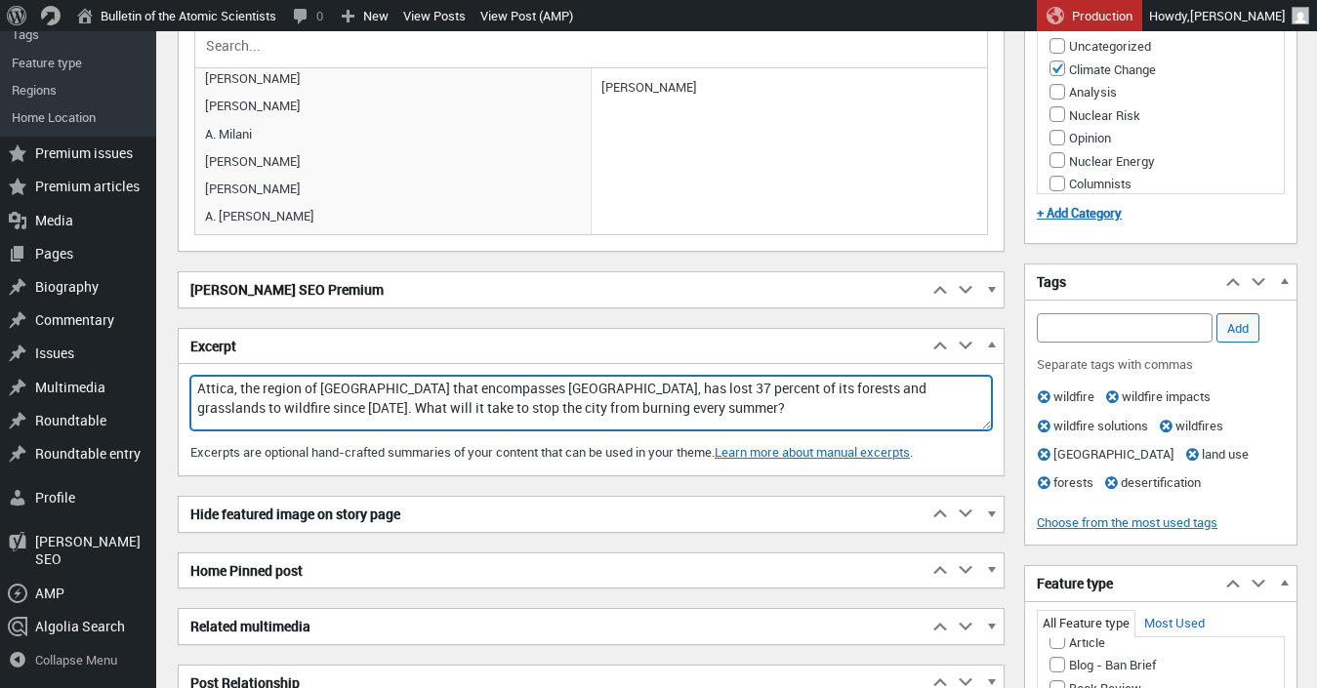
click at [354, 412] on textarea "Attica, the region of Greece that encompasses Athens, has lost 37 percent of it…" at bounding box center [591, 403] width 802 height 55
click at [632, 409] on textarea "Attica, the region of Greece that encompasses Athens, has lost 37 percent of it…" at bounding box center [591, 403] width 802 height 55
drag, startPoint x: 635, startPoint y: 410, endPoint x: 333, endPoint y: 336, distance: 310.7
click at [333, 376] on textarea "Attica, the region of Greece that encompasses Athens, has lost 37 percent of it…" at bounding box center [591, 403] width 802 height 55
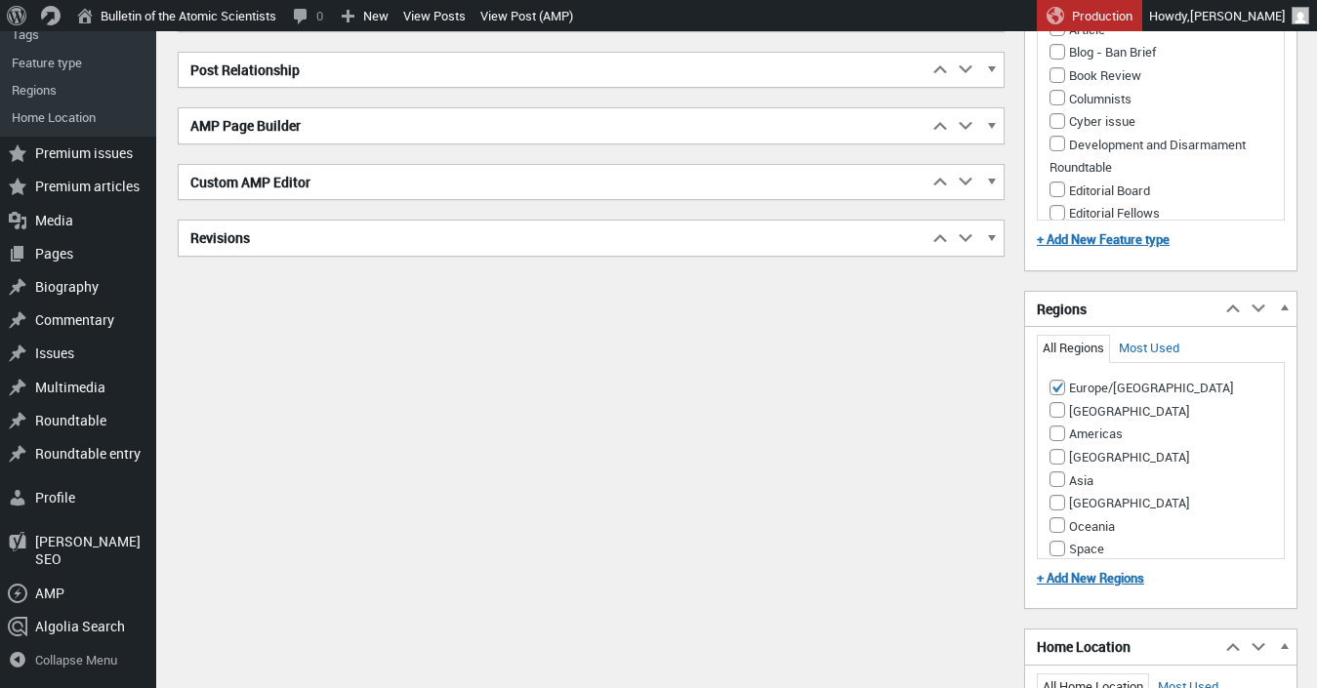
scroll to position [0, 0]
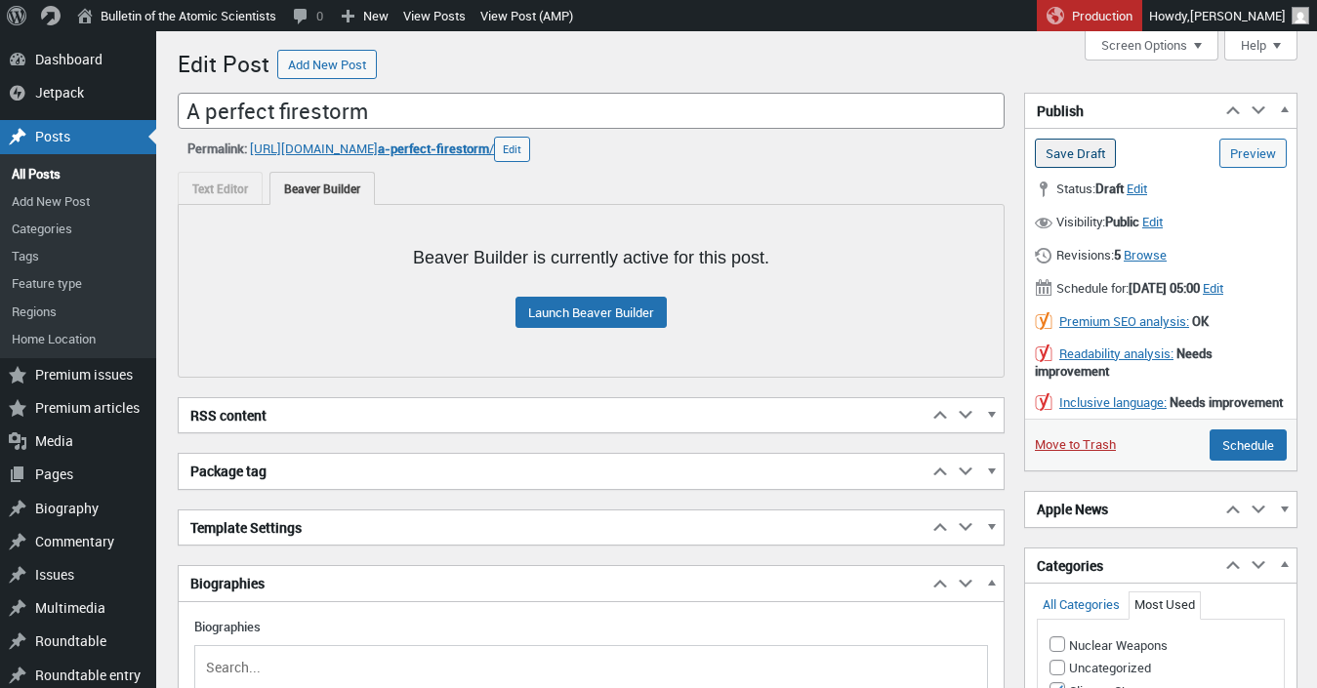
type textarea "Attica, the region of Greece that encompasses Athens, has lost 37 percent of it…"
click at [1091, 151] on input "Save Draft" at bounding box center [1075, 153] width 81 height 29
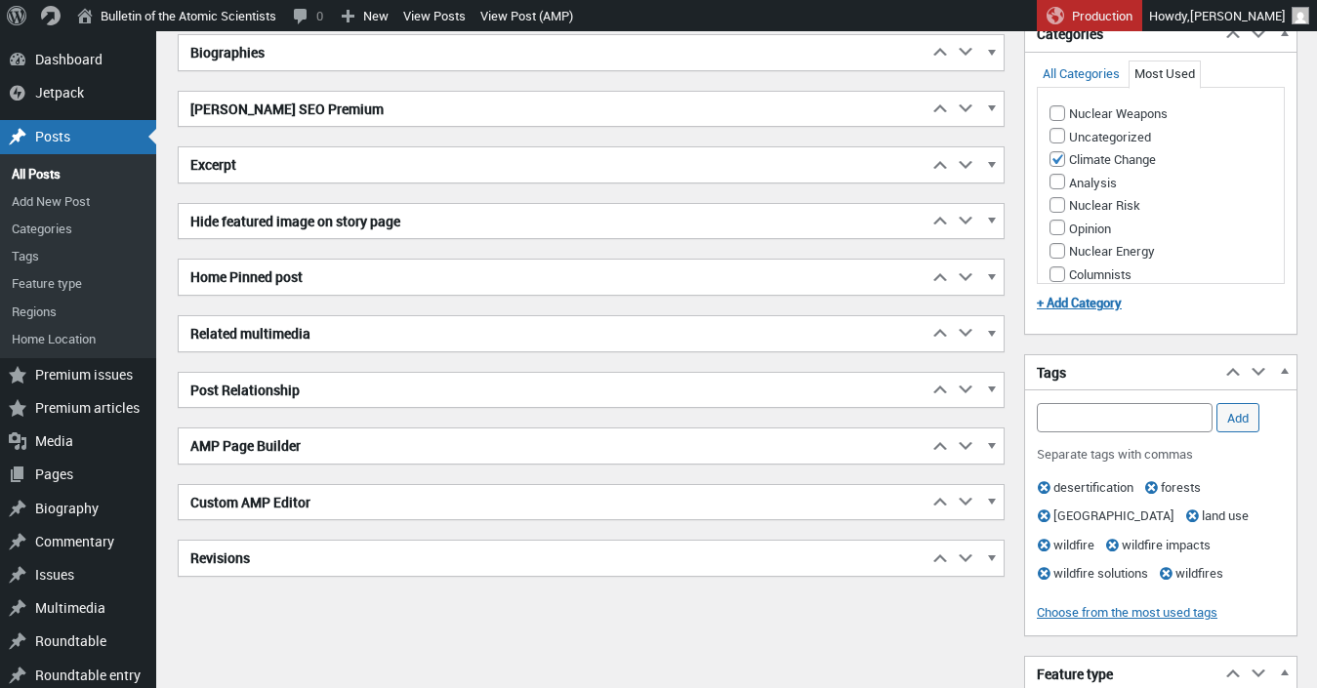
scroll to position [589, 0]
click at [417, 180] on h2 "Excerpt" at bounding box center [553, 166] width 749 height 35
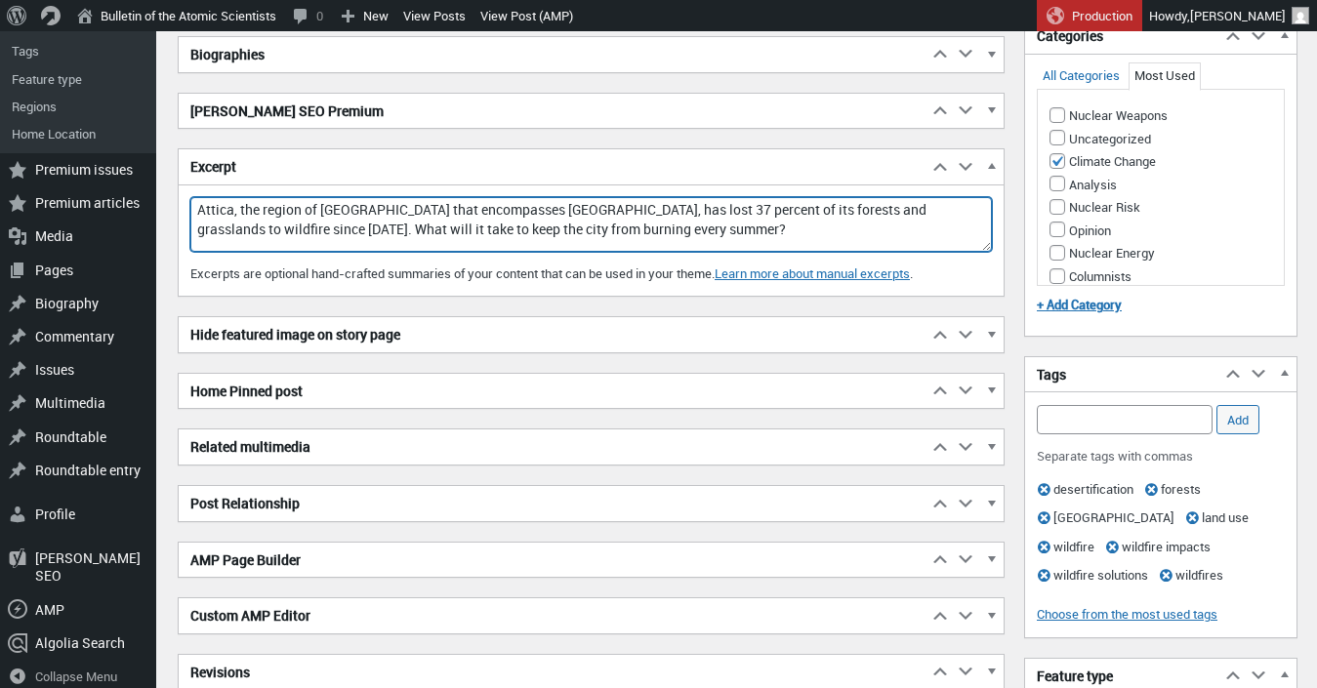
click at [480, 197] on textarea "Attica, the region of Greece that encompasses Athens, has lost 37 percent of it…" at bounding box center [591, 224] width 802 height 55
click at [631, 222] on textarea "Attica, the region of Greece that encompasses Athens, has lost 37 percent of it…" at bounding box center [591, 224] width 802 height 55
drag, startPoint x: 520, startPoint y: 233, endPoint x: 612, endPoint y: 233, distance: 91.8
click at [612, 233] on textarea "Attica, the region of Greece that encompasses Athens, has lost 37 percent of it…" at bounding box center [591, 224] width 802 height 55
drag, startPoint x: 233, startPoint y: 215, endPoint x: 541, endPoint y: 210, distance: 307.6
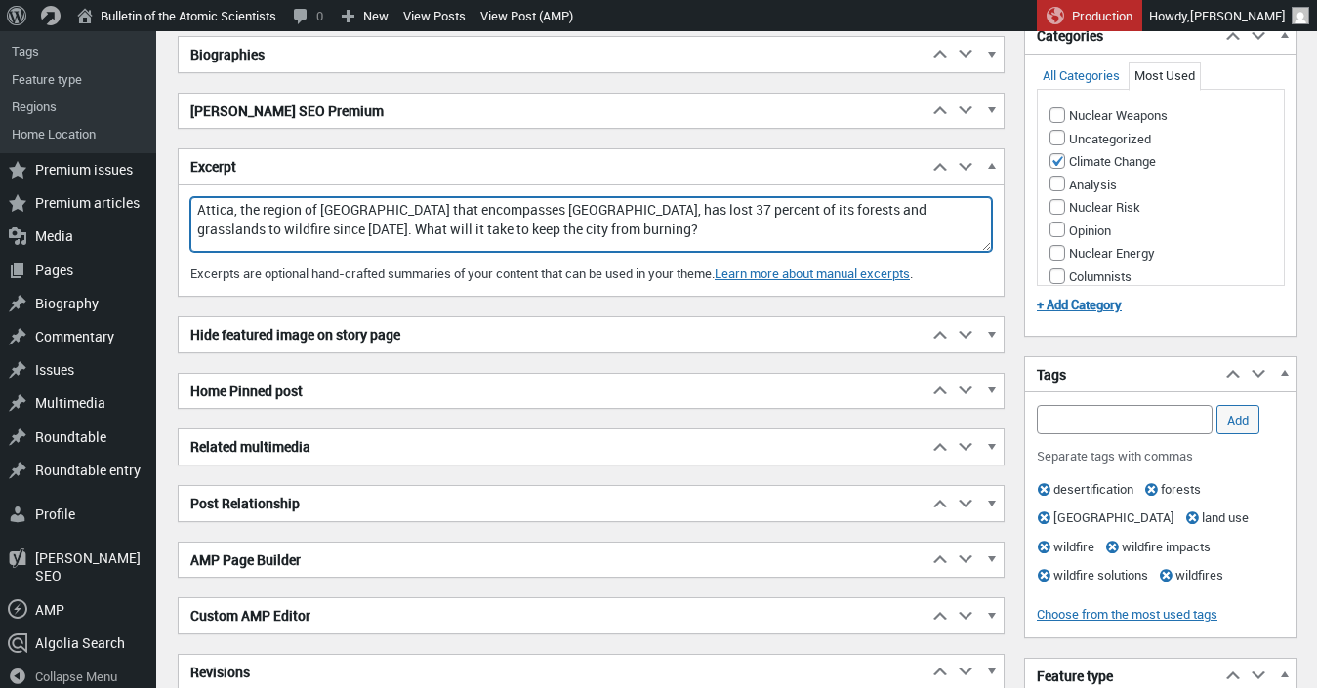
click at [541, 210] on textarea "Attica, the region of Greece that encompasses Athens, has lost 37 percent of it…" at bounding box center [591, 224] width 802 height 55
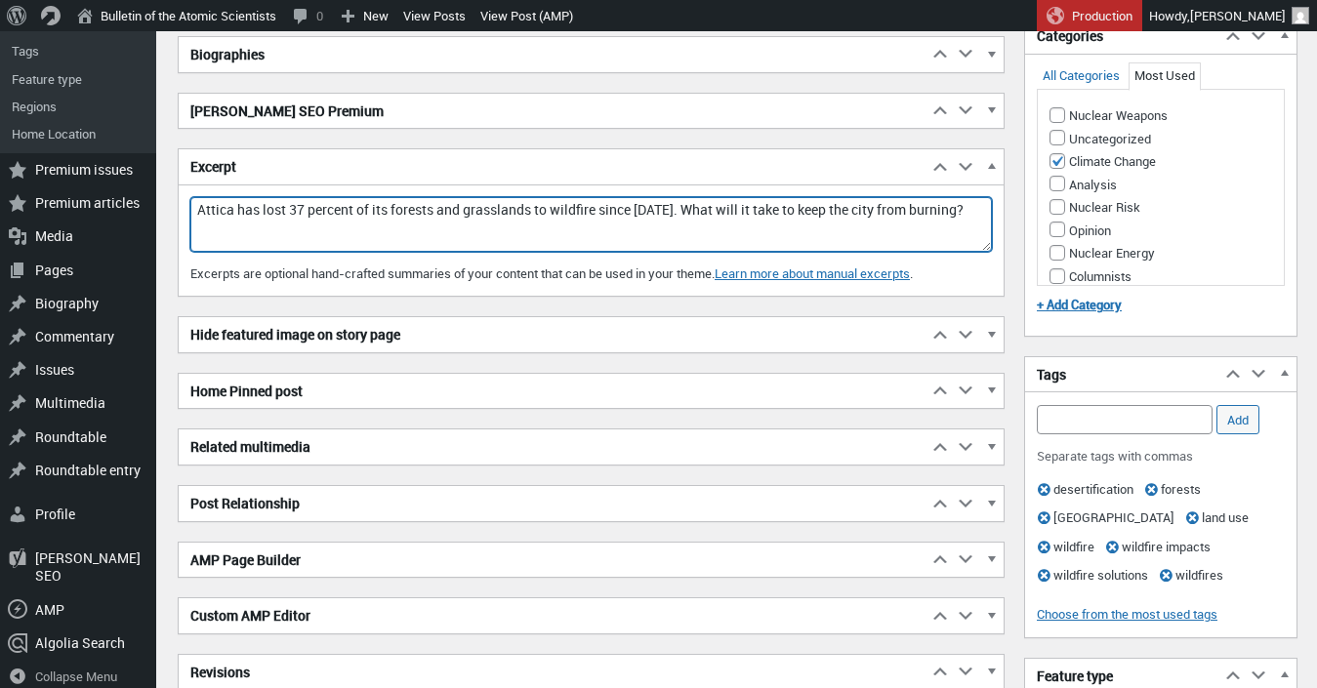
drag, startPoint x: 198, startPoint y: 210, endPoint x: 310, endPoint y: 210, distance: 112.3
click at [310, 210] on textarea "Attica, the region of Greece that encompasses Athens, has lost 37 percent of it…" at bounding box center [591, 224] width 802 height 55
click at [310, 234] on textarea "Attica, the region of Greece that encompasses Athens, has lost 37 percent of it…" at bounding box center [591, 224] width 802 height 55
drag, startPoint x: 259, startPoint y: 213, endPoint x: 178, endPoint y: 213, distance: 81.0
click at [190, 213] on textarea "Attica, the region of Greece that encompasses Athens, has lost 37 percent of it…" at bounding box center [591, 224] width 802 height 55
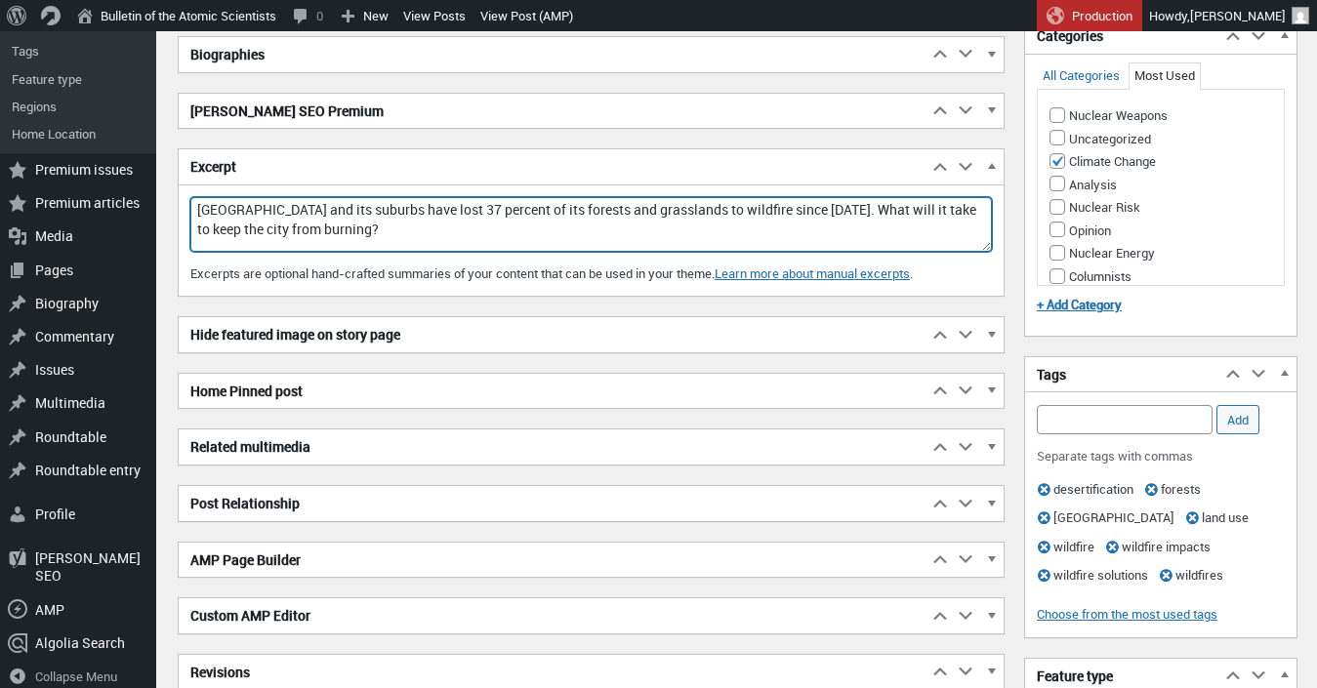
drag, startPoint x: 512, startPoint y: 212, endPoint x: 496, endPoint y: 213, distance: 15.7
click at [496, 213] on textarea "Attica, the region of Greece that encompasses Athens, has lost 37 percent of it…" at bounding box center [591, 224] width 802 height 55
drag, startPoint x: 306, startPoint y: 233, endPoint x: 179, endPoint y: 182, distance: 137.1
click at [190, 198] on textarea "Attica, the region of Greece that encompasses Athens, has lost 37 percent of it…" at bounding box center [591, 225] width 802 height 55
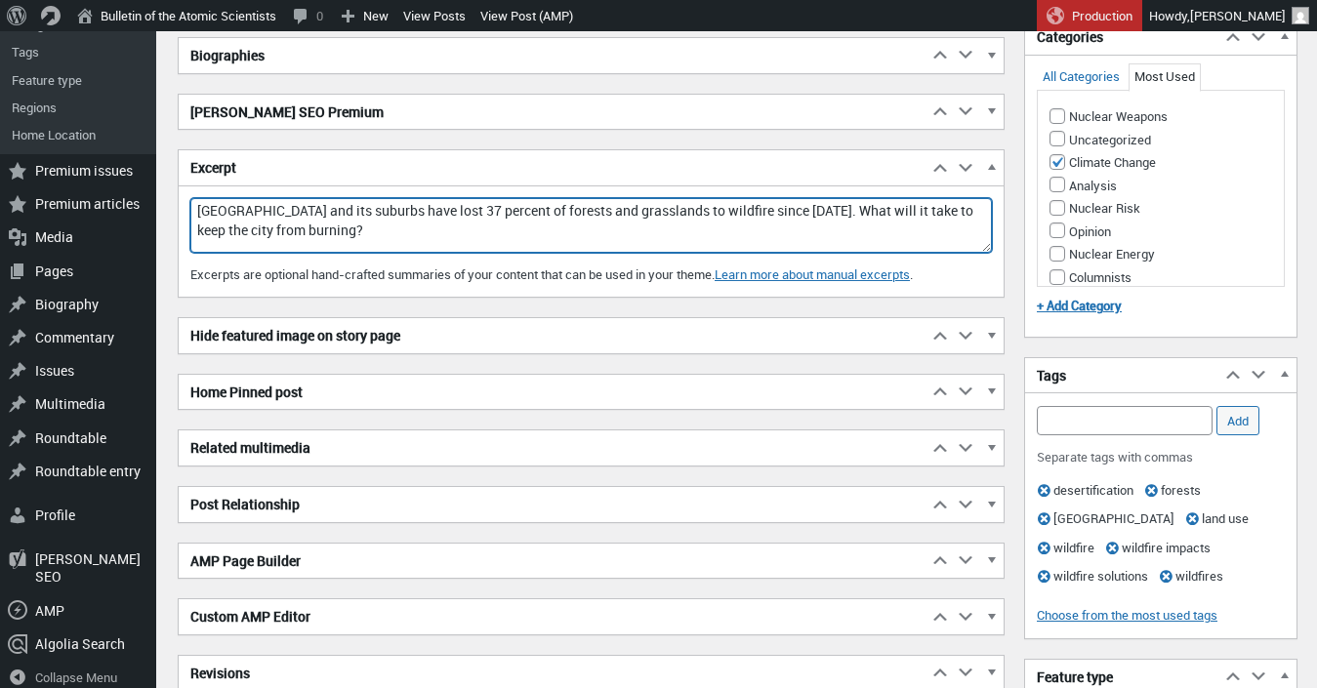
click at [362, 236] on textarea "Attica, the region of Greece that encompasses Athens, has lost 37 percent of it…" at bounding box center [591, 225] width 802 height 55
type textarea "Athens and its suburbs have lost 37 percent of forests and grasslands to wildfi…"
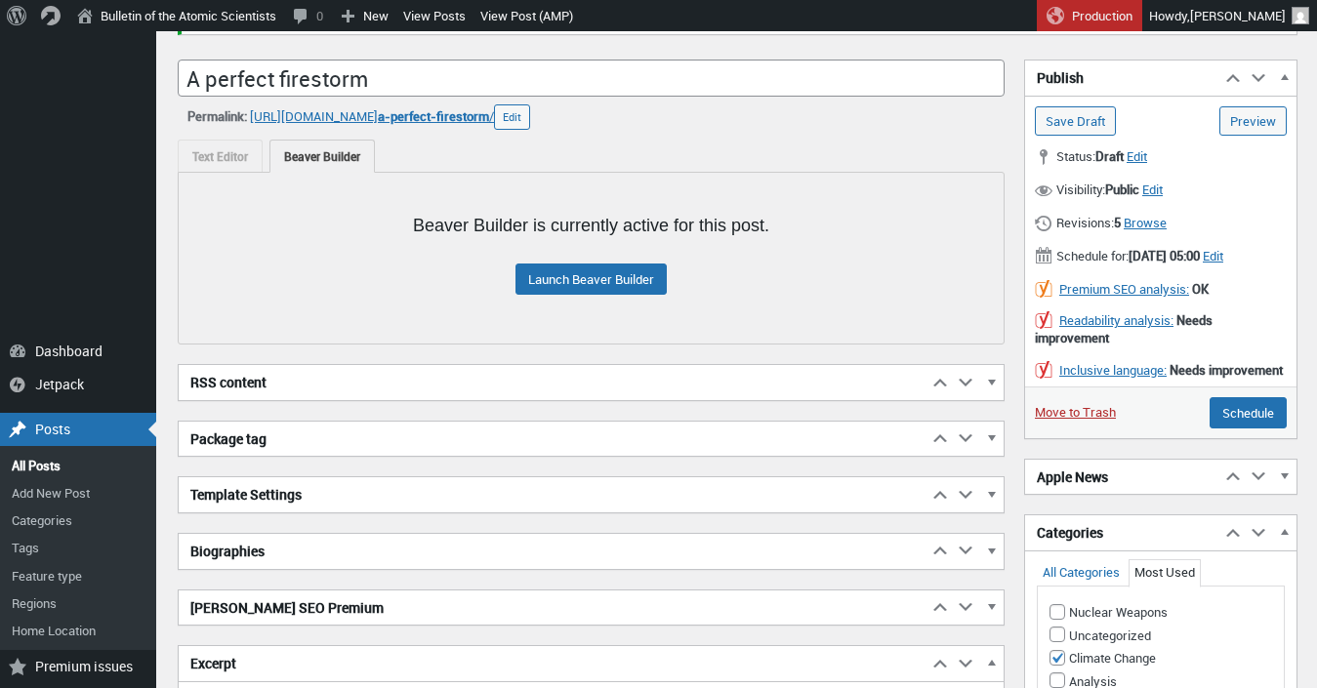
scroll to position [0, 0]
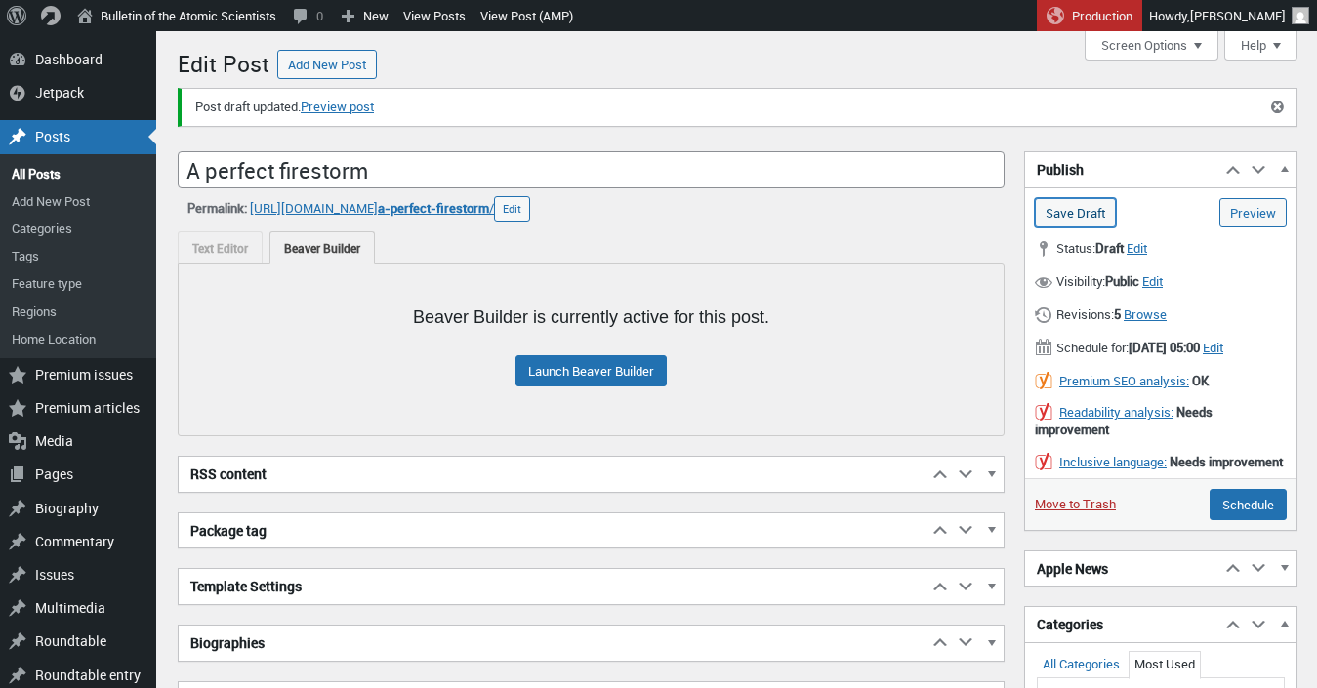
click at [1092, 206] on input "Save Draft" at bounding box center [1075, 212] width 81 height 29
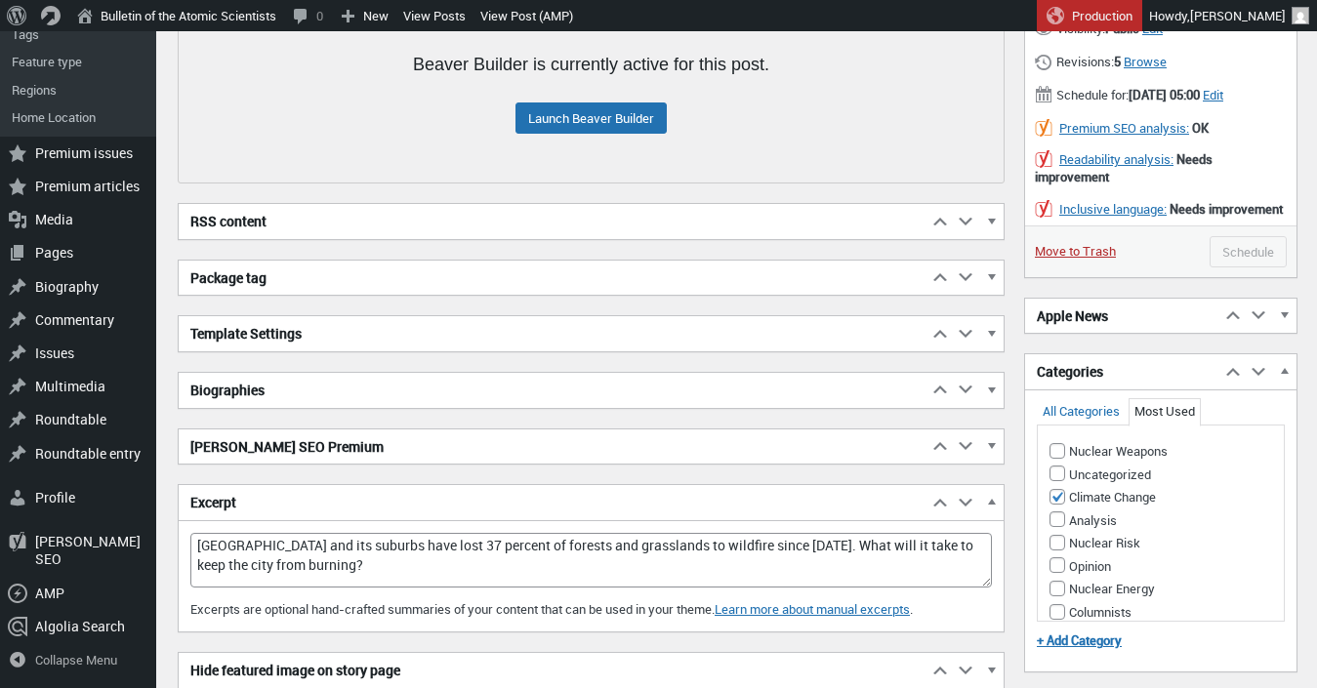
scroll to position [655, 0]
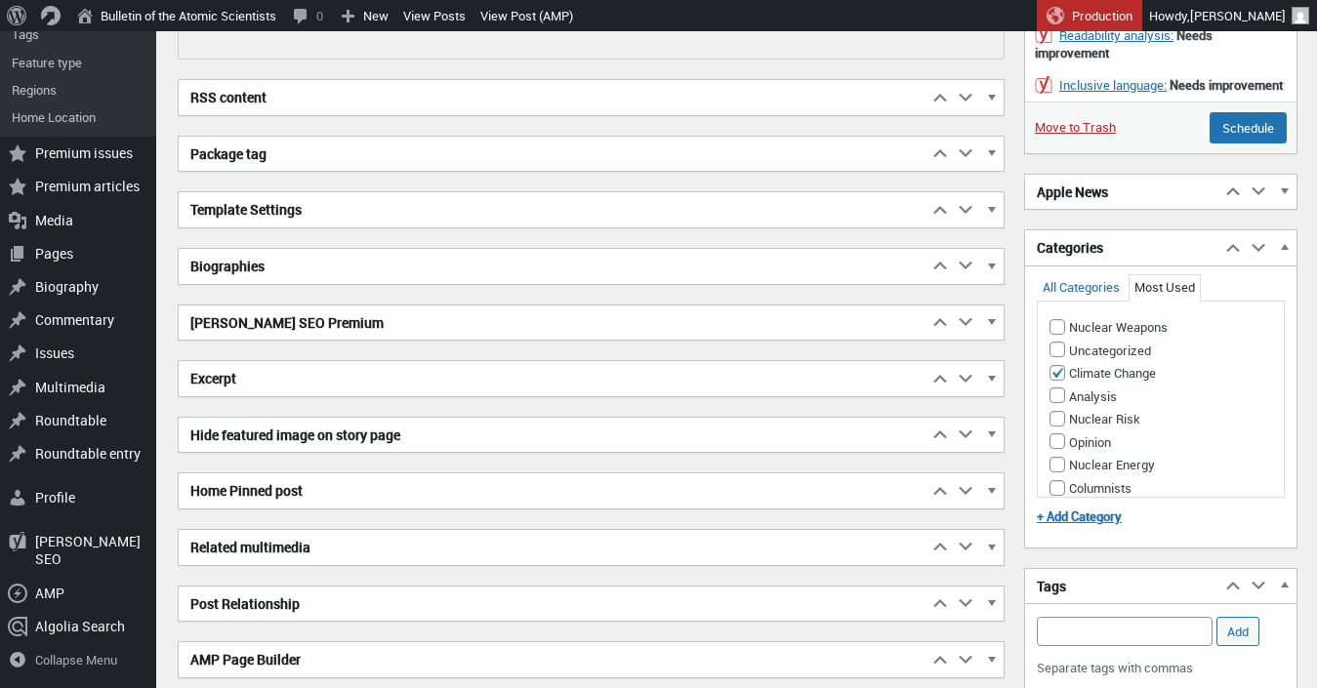
scroll to position [384, 0]
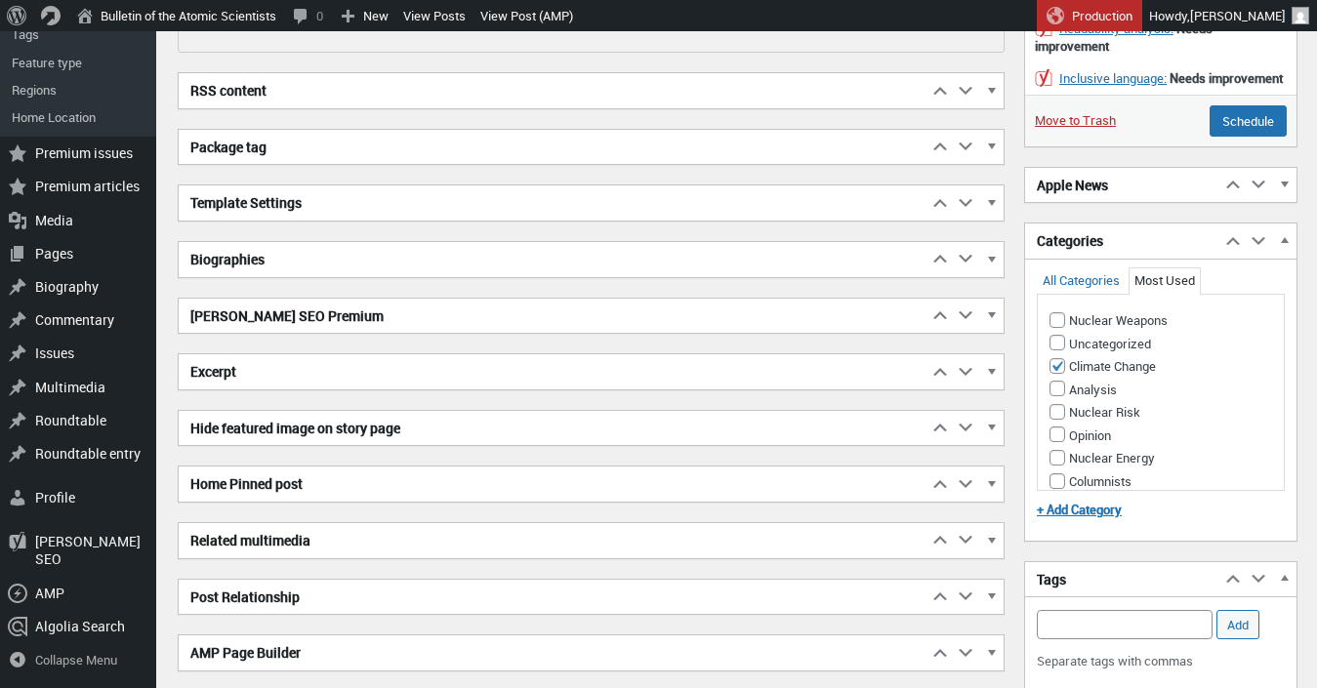
click at [549, 372] on h2 "Excerpt" at bounding box center [553, 371] width 749 height 35
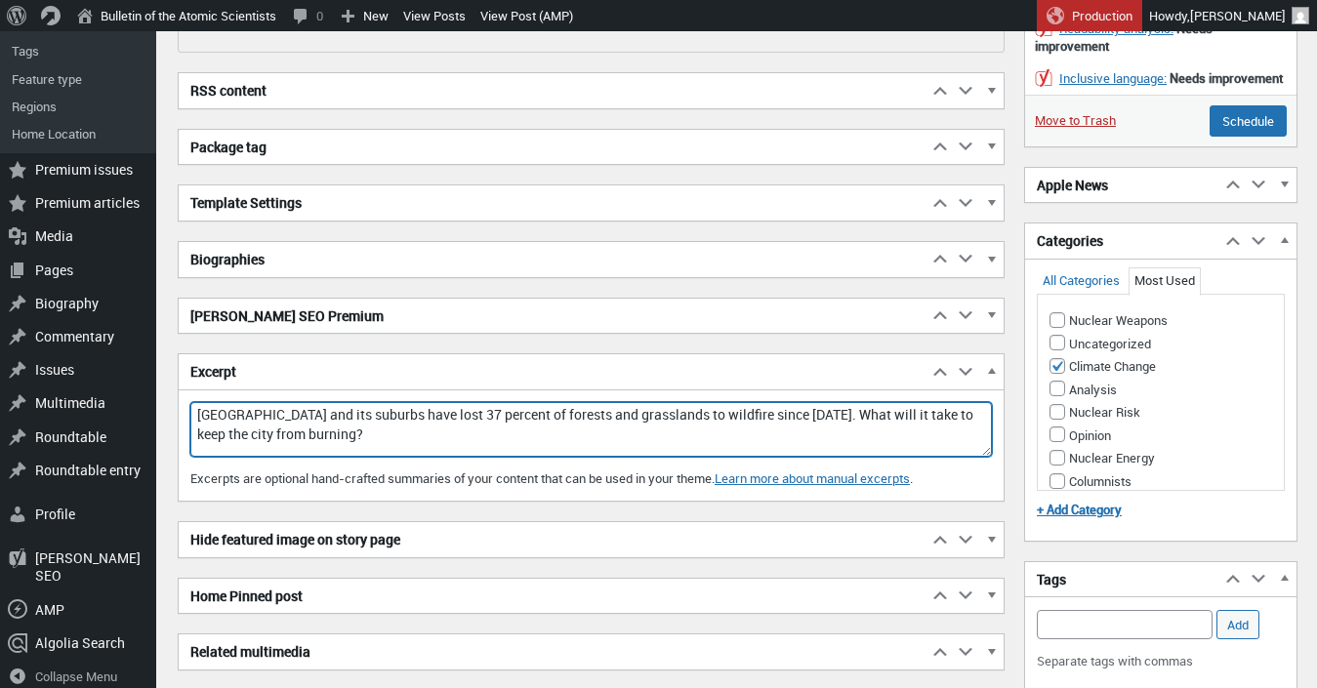
click at [496, 418] on textarea "[GEOGRAPHIC_DATA] and its suburbs have lost 37 percent of forests and grassland…" at bounding box center [591, 429] width 802 height 55
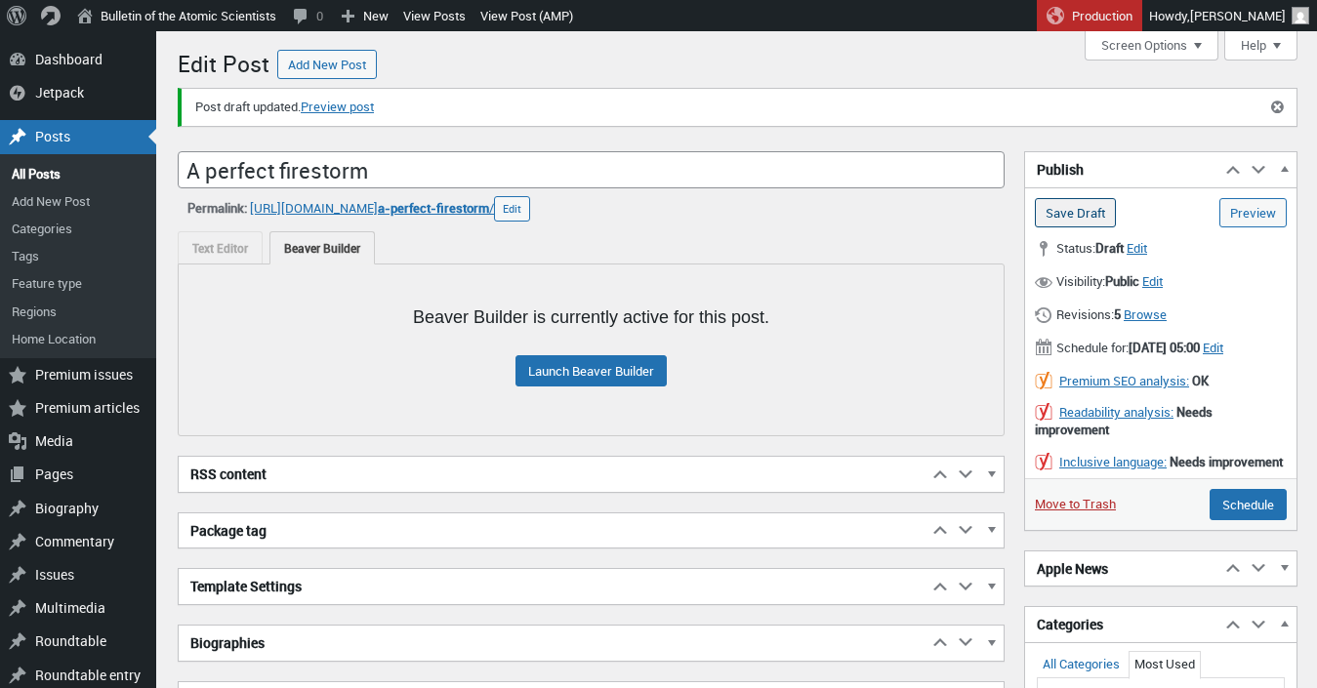
type textarea "[GEOGRAPHIC_DATA] and its suburbs have lost 37 percent of its forests and grass…"
click at [1076, 207] on input "Save Draft" at bounding box center [1075, 212] width 81 height 29
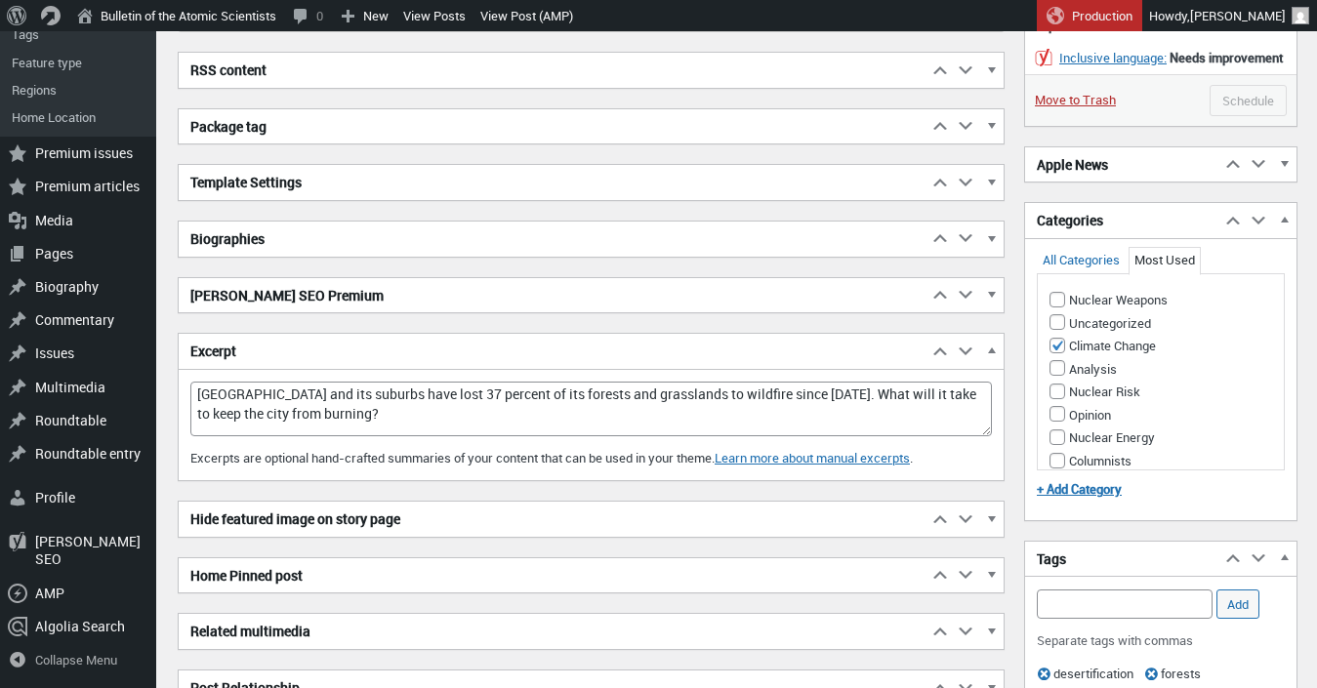
scroll to position [417, 0]
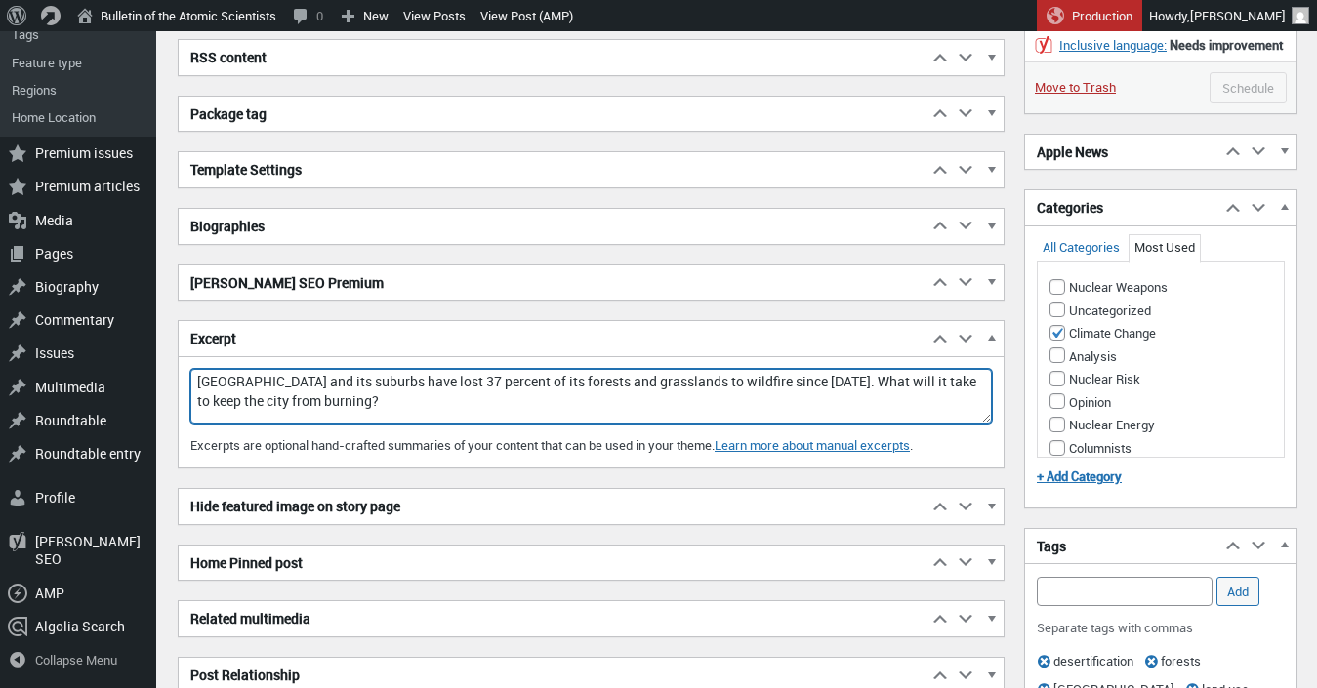
drag, startPoint x: 338, startPoint y: 401, endPoint x: 173, endPoint y: 364, distance: 169.1
click at [190, 369] on textarea "[GEOGRAPHIC_DATA] and its suburbs have lost 37 percent of forests and grassland…" at bounding box center [591, 396] width 802 height 55
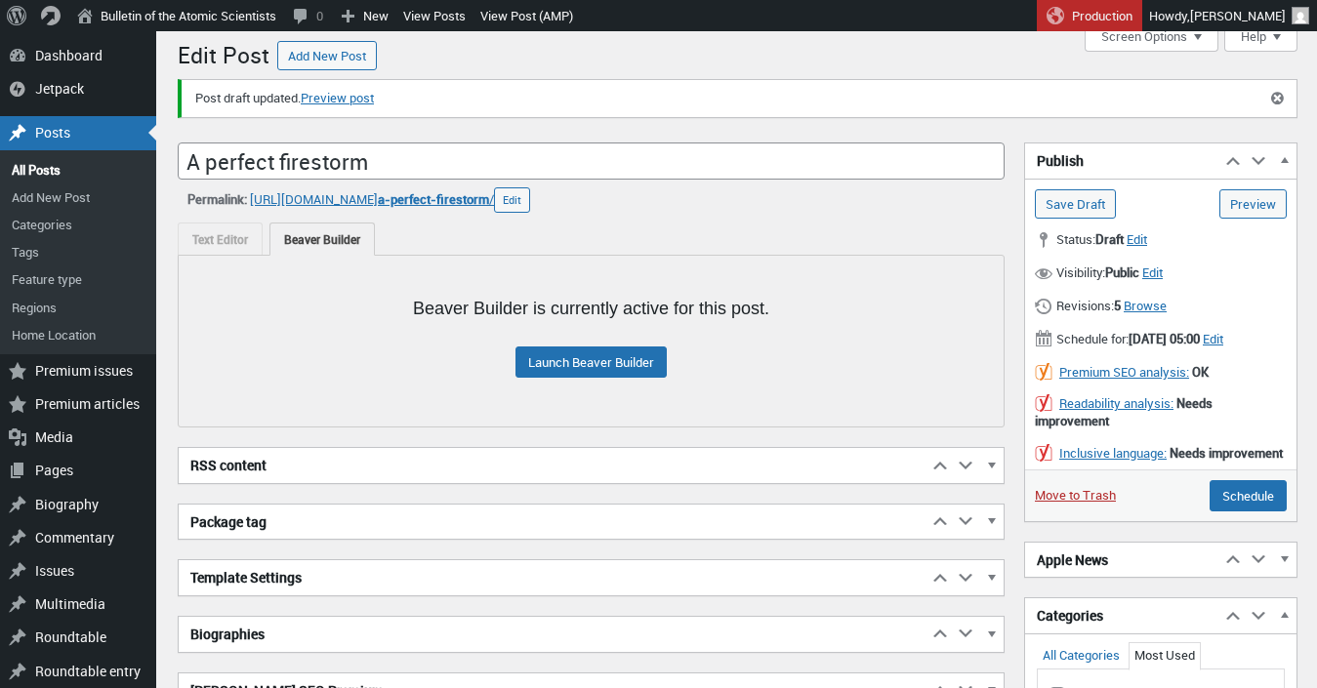
scroll to position [11, 0]
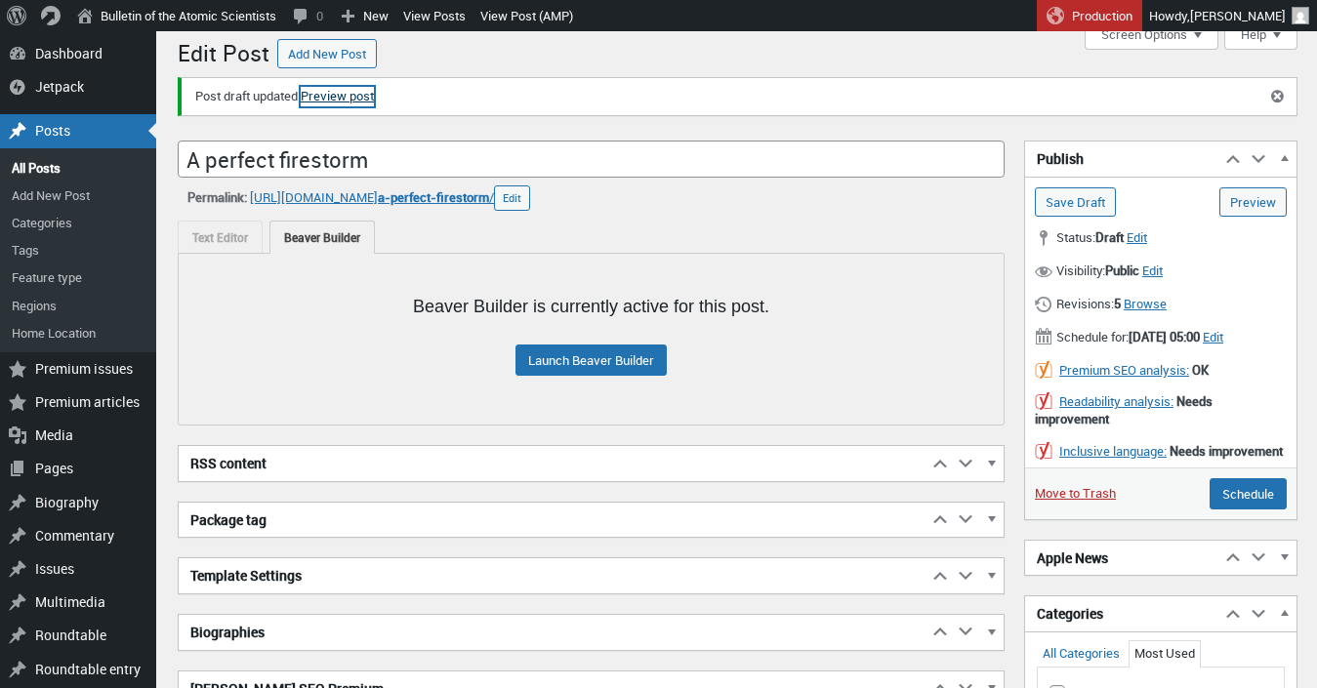
click at [358, 93] on link "Preview post" at bounding box center [337, 97] width 73 height 20
click at [340, 97] on link "Preview post" at bounding box center [337, 97] width 73 height 20
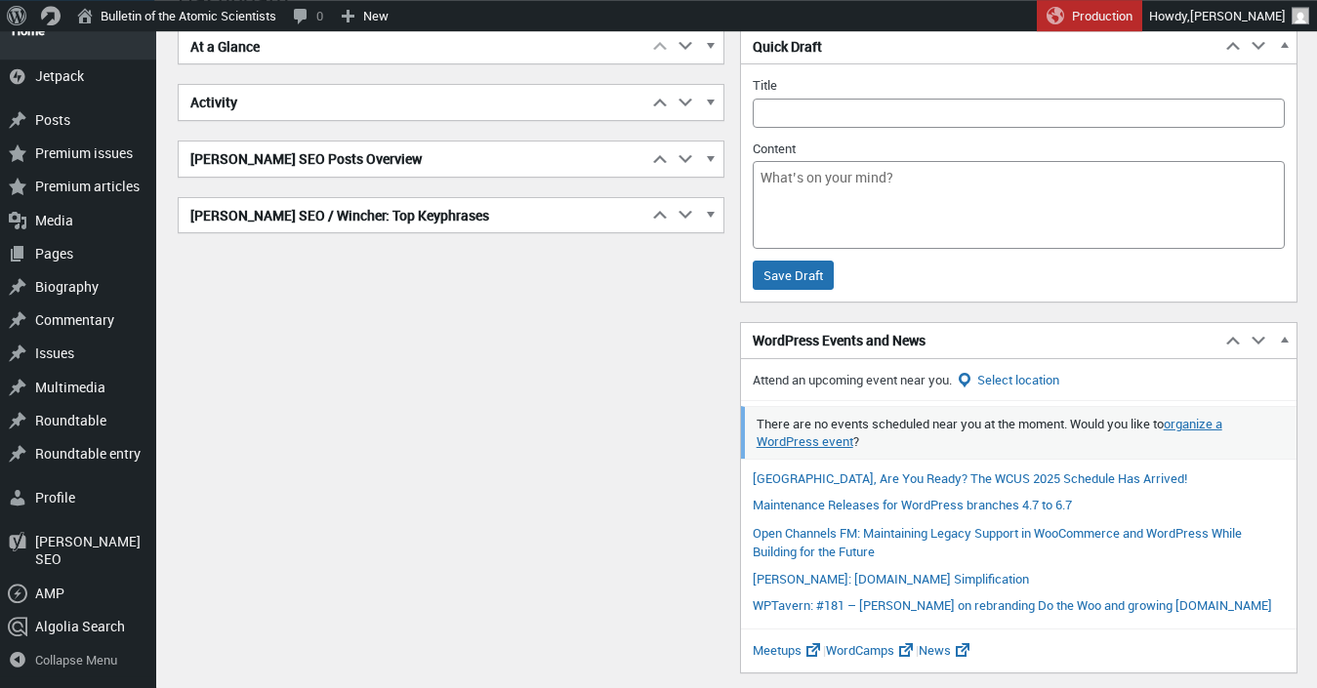
scroll to position [58, 0]
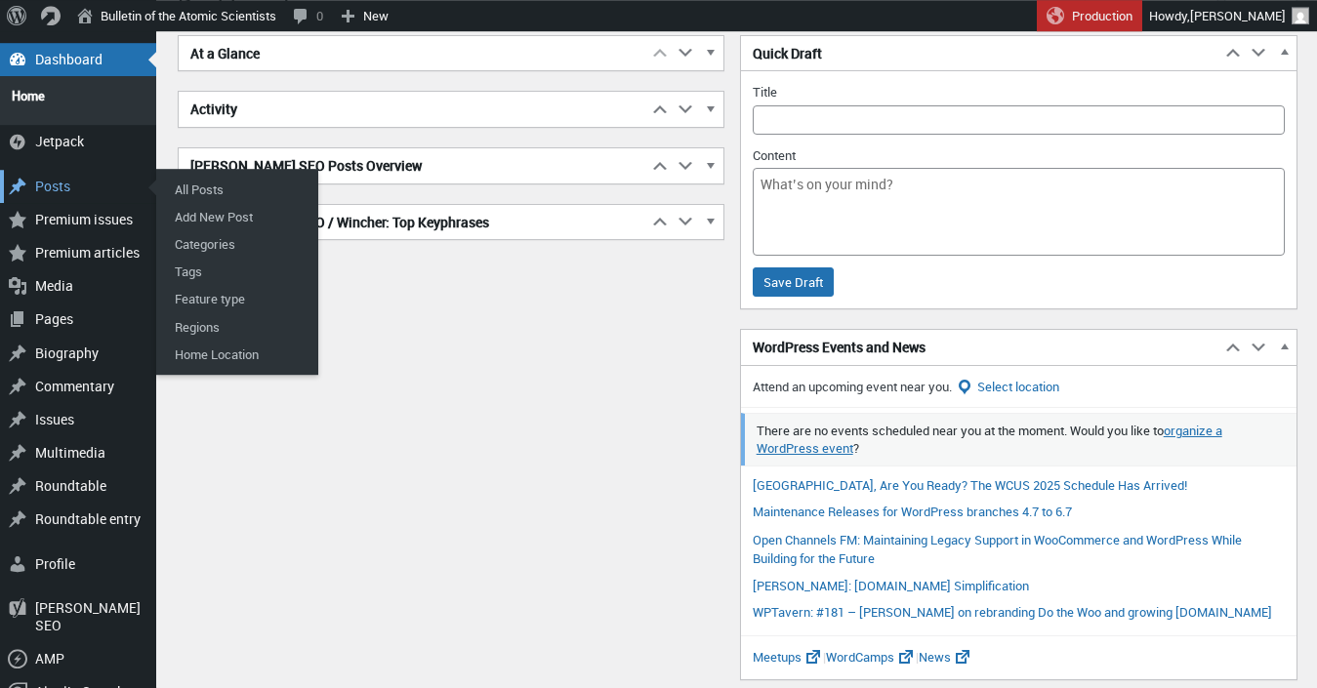
click at [59, 180] on div "Posts" at bounding box center [78, 186] width 156 height 33
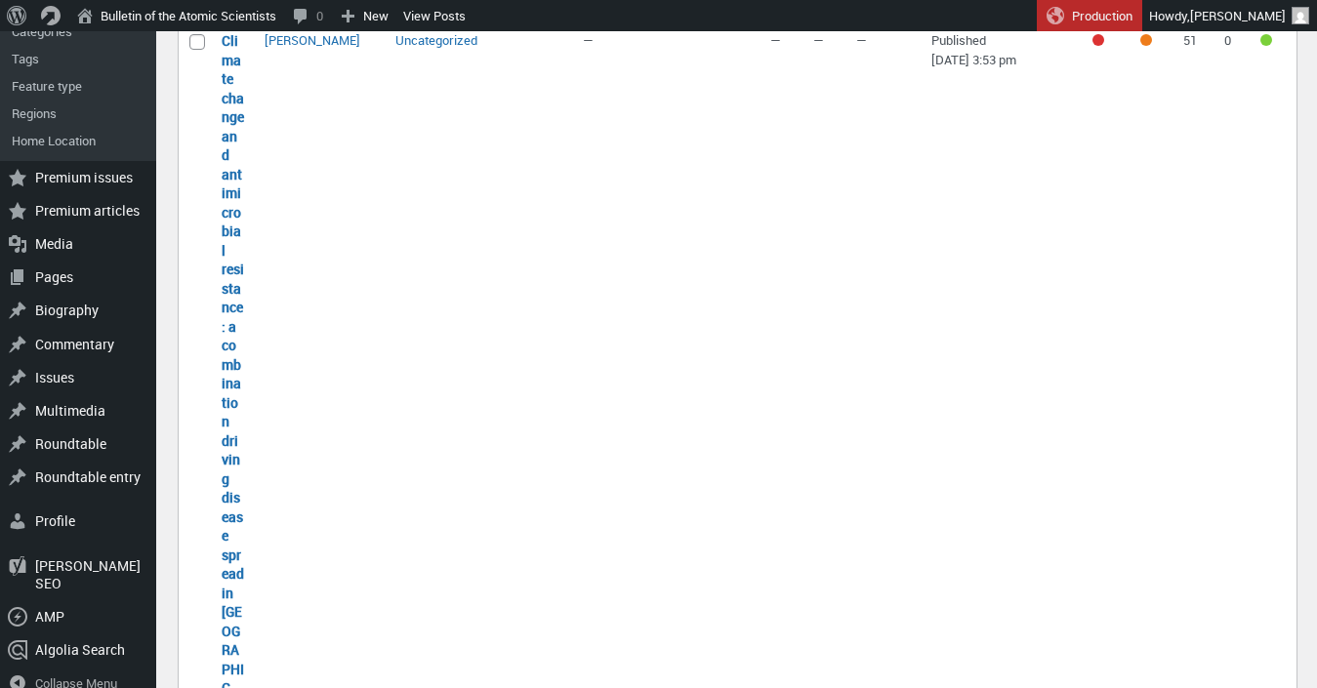
scroll to position [9176, 0]
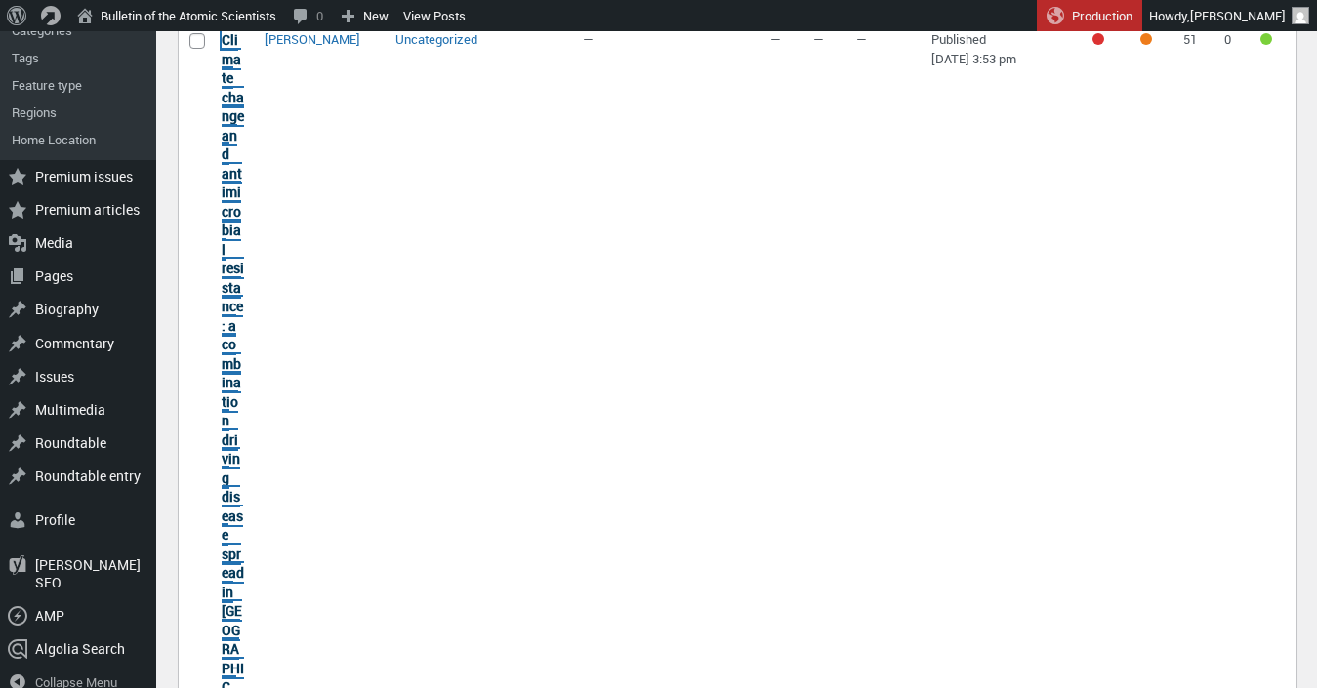
click at [232, 152] on link "Climate change and antimicrobial resistance: a combination driving disease spre…" at bounding box center [233, 382] width 22 height 704
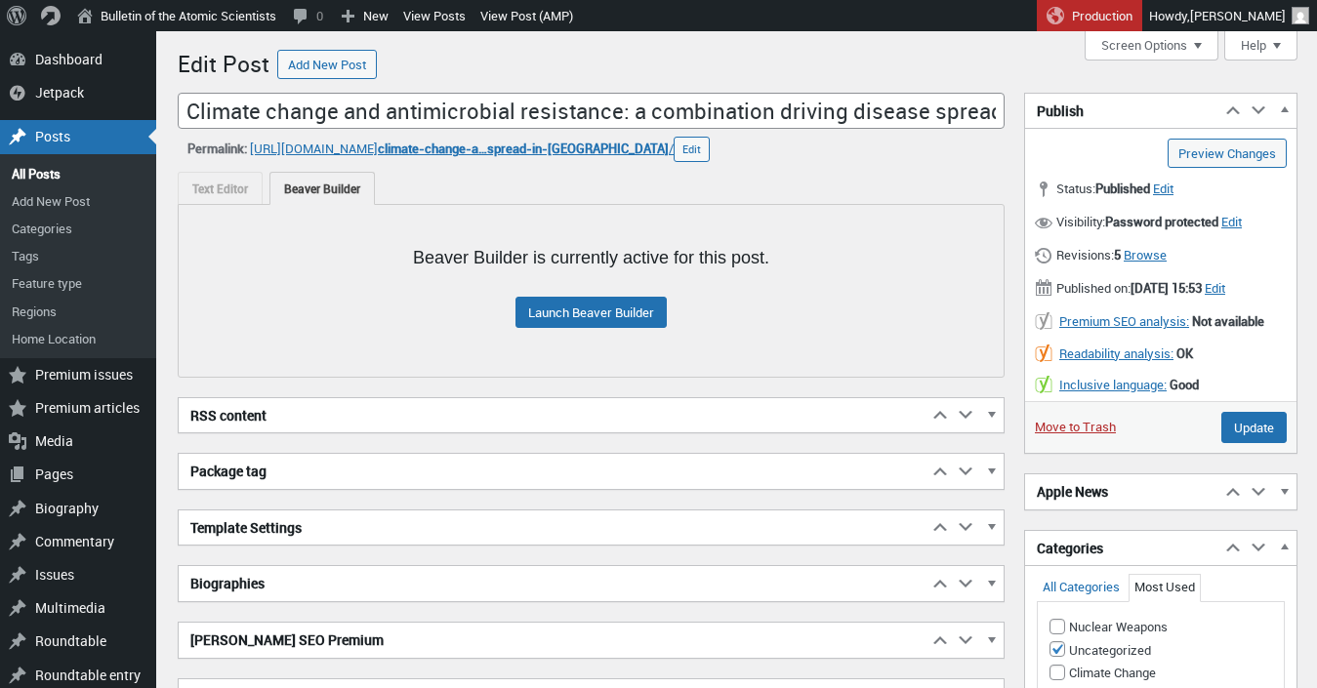
scroll to position [14, 0]
click at [585, 312] on link "Launch Beaver Builder" at bounding box center [590, 312] width 151 height 31
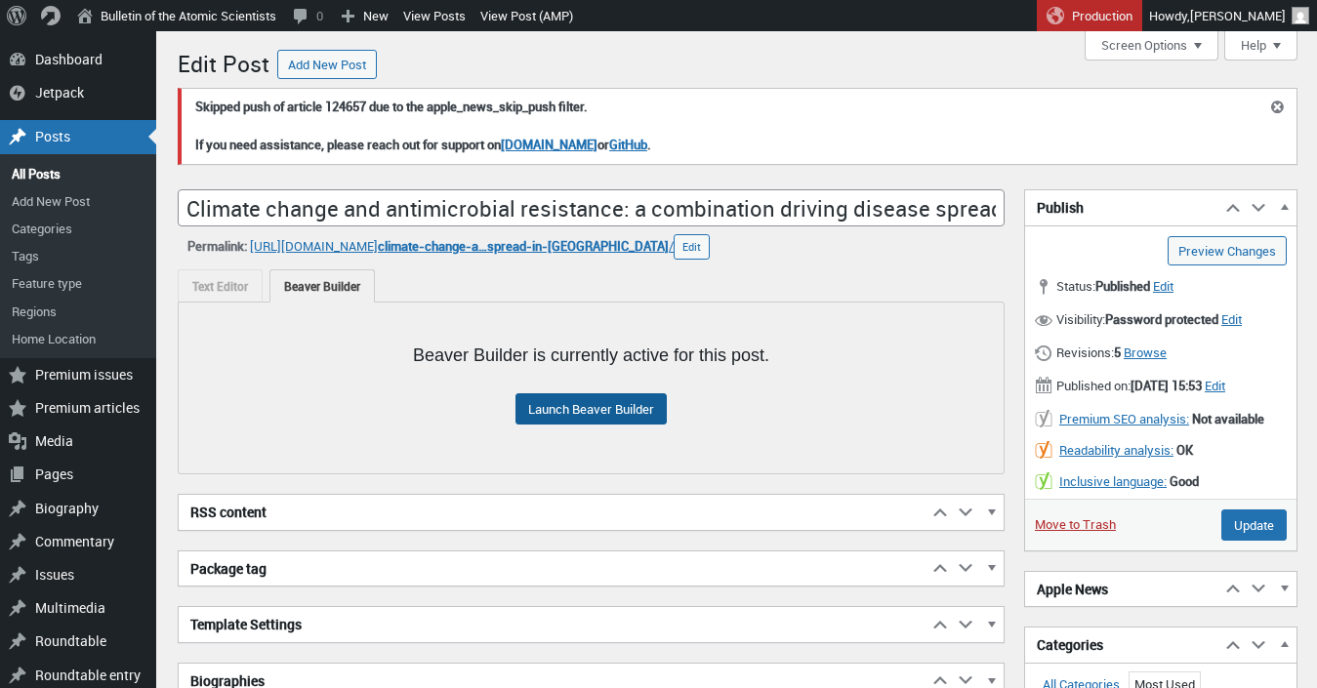
scroll to position [14, 0]
click at [548, 415] on link "Launch Beaver Builder" at bounding box center [590, 408] width 151 height 31
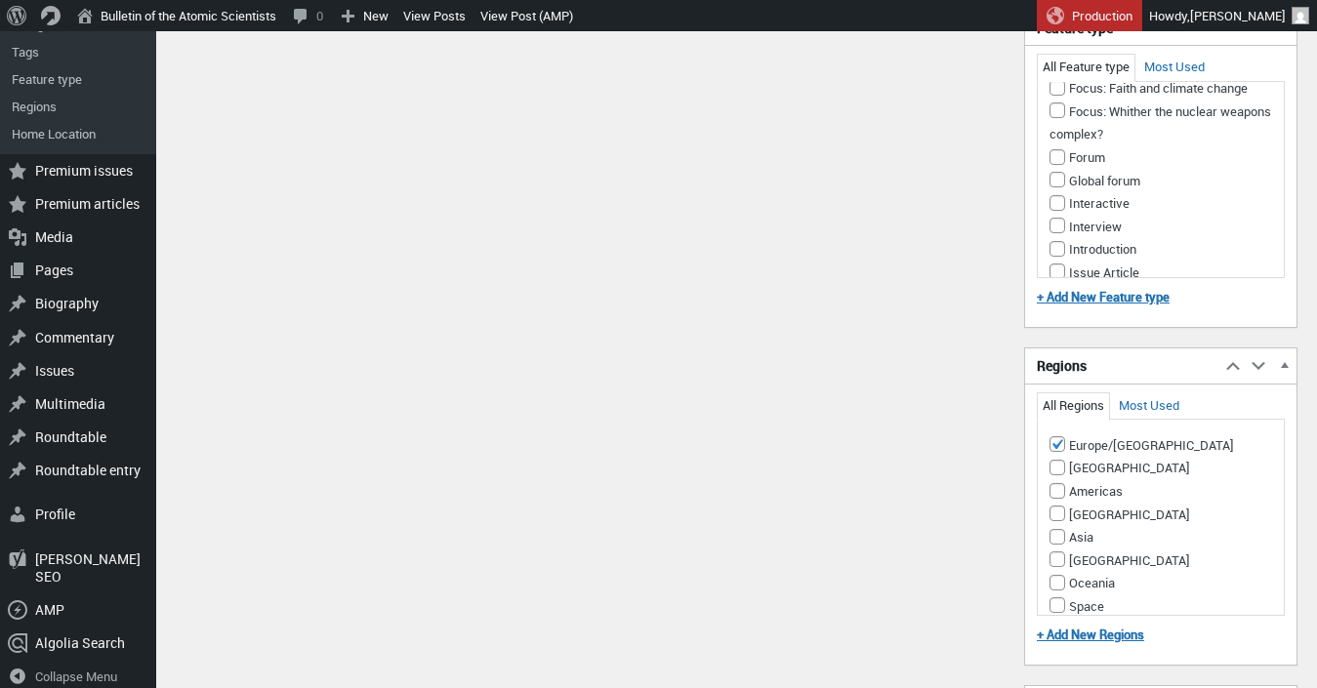
scroll to position [744, 0]
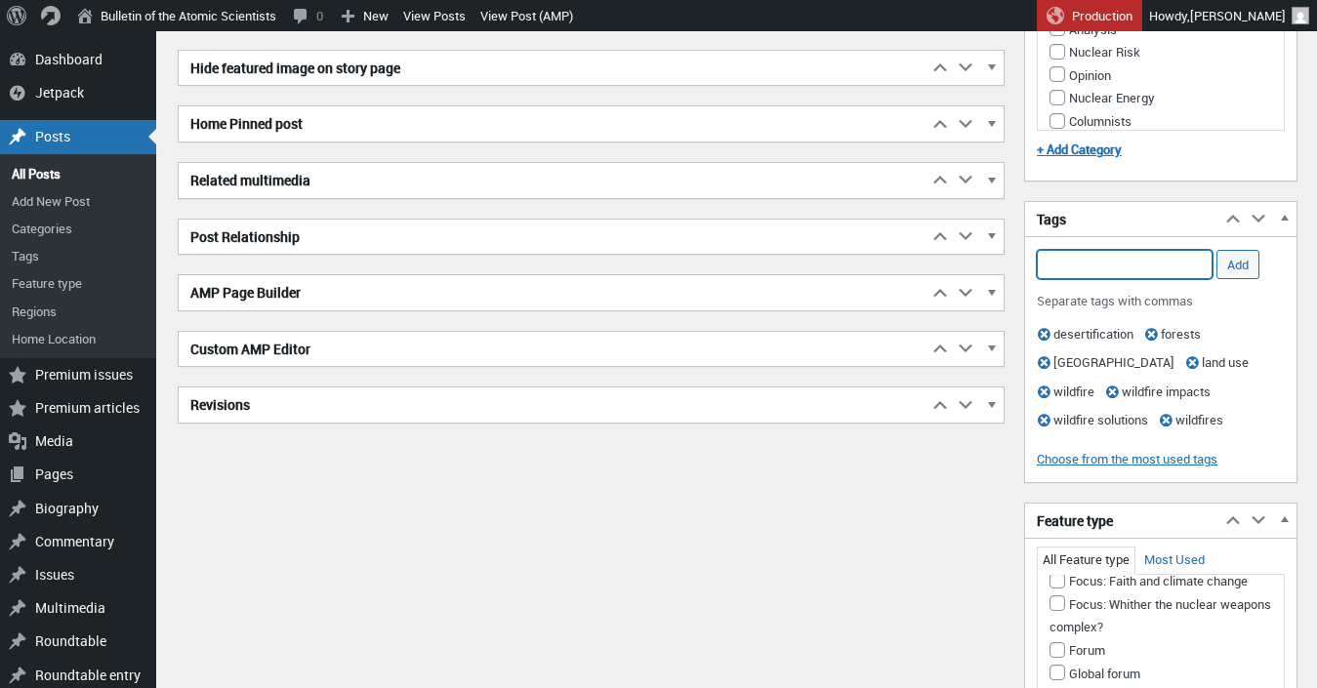
click at [1109, 279] on input "Add Tag" at bounding box center [1125, 264] width 176 height 29
type input "climate crisis"
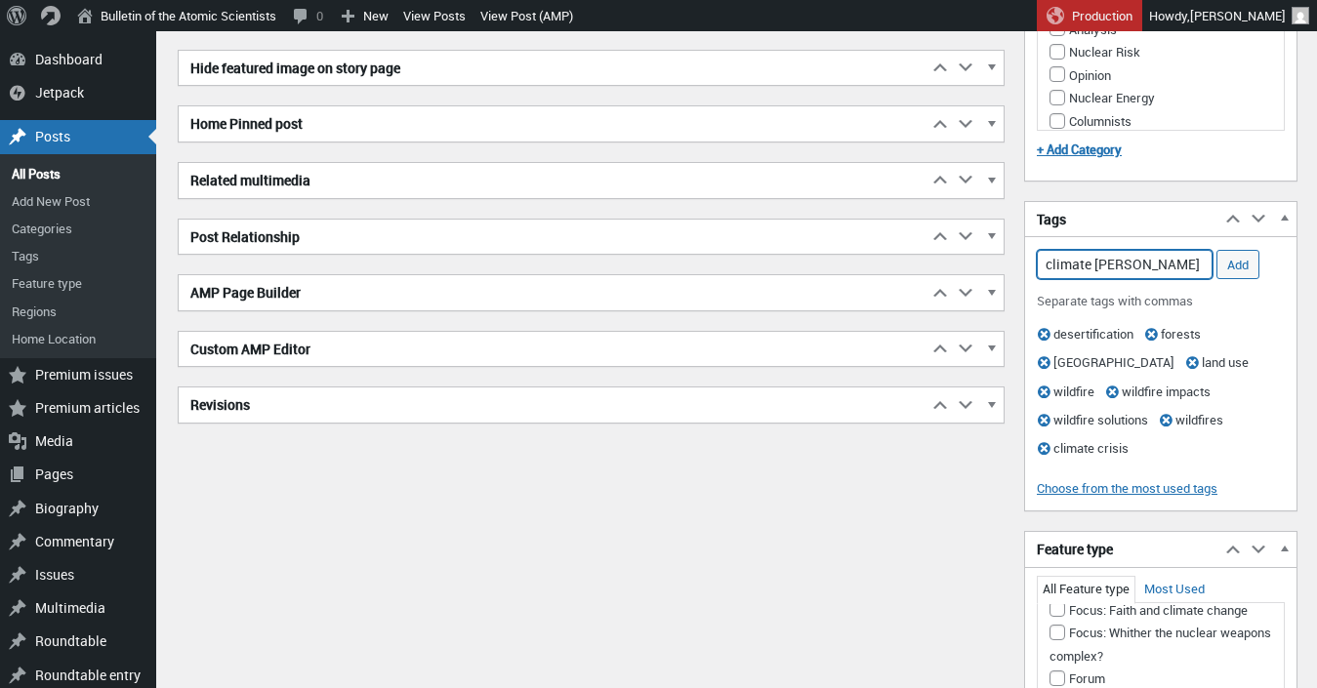
type input "climate change"
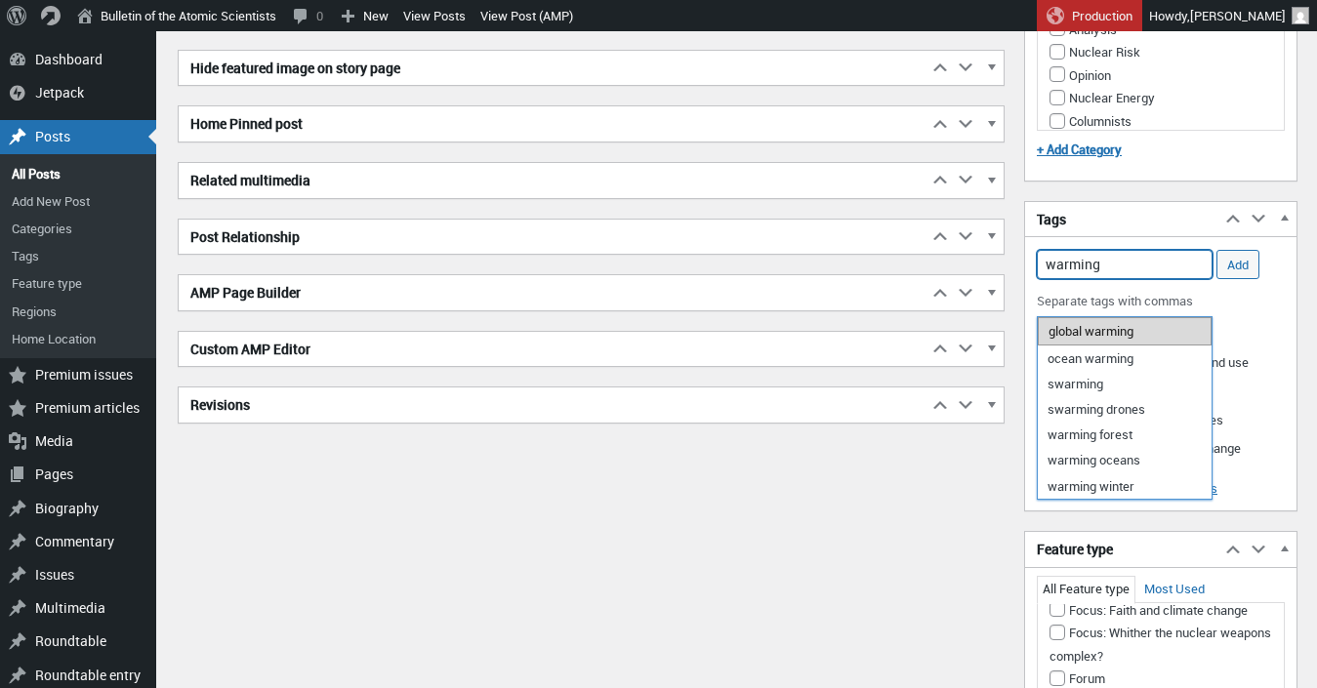
click at [1123, 330] on li "global warming" at bounding box center [1125, 330] width 174 height 27
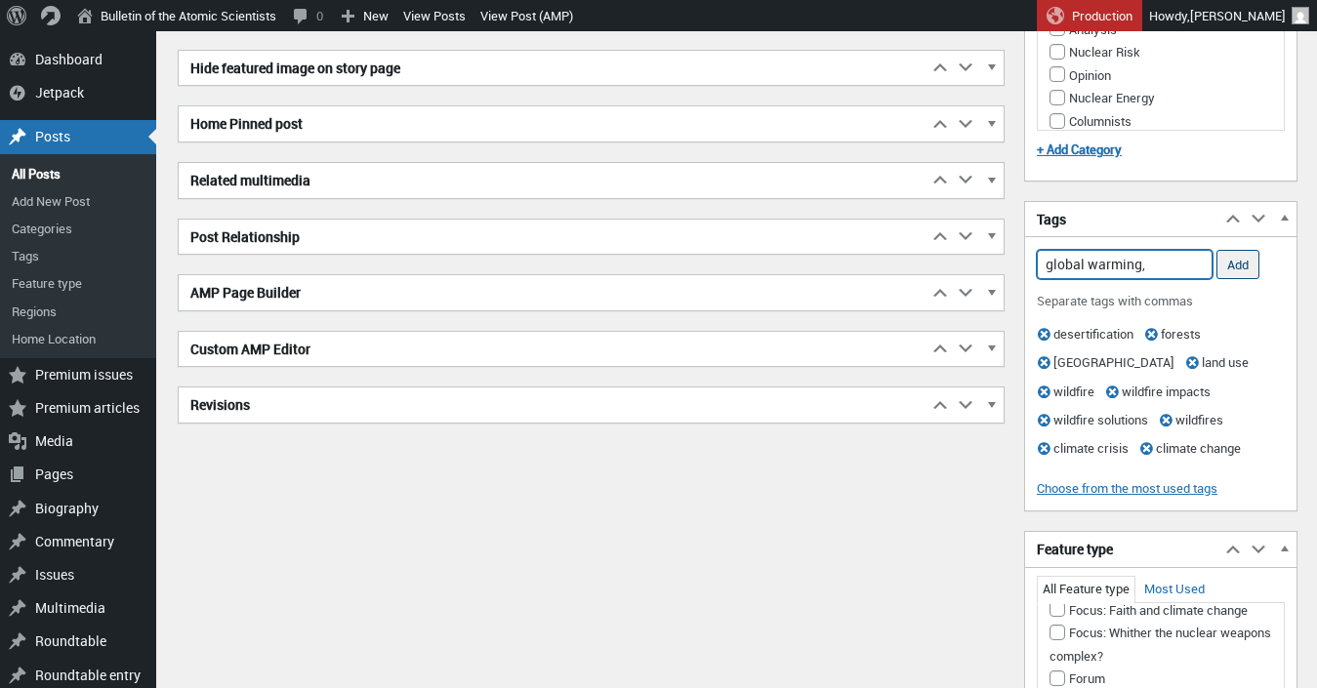
type input "global warming,"
click at [1244, 279] on input "Add" at bounding box center [1237, 264] width 43 height 29
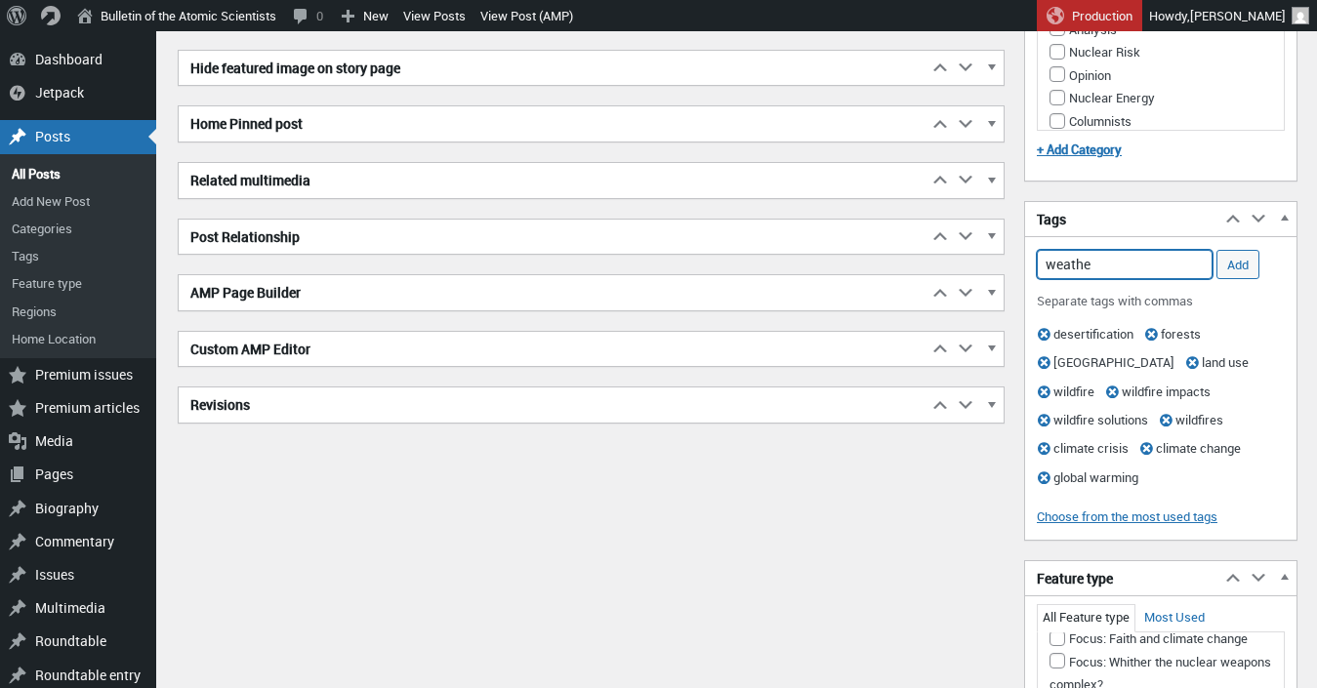
type input "weather"
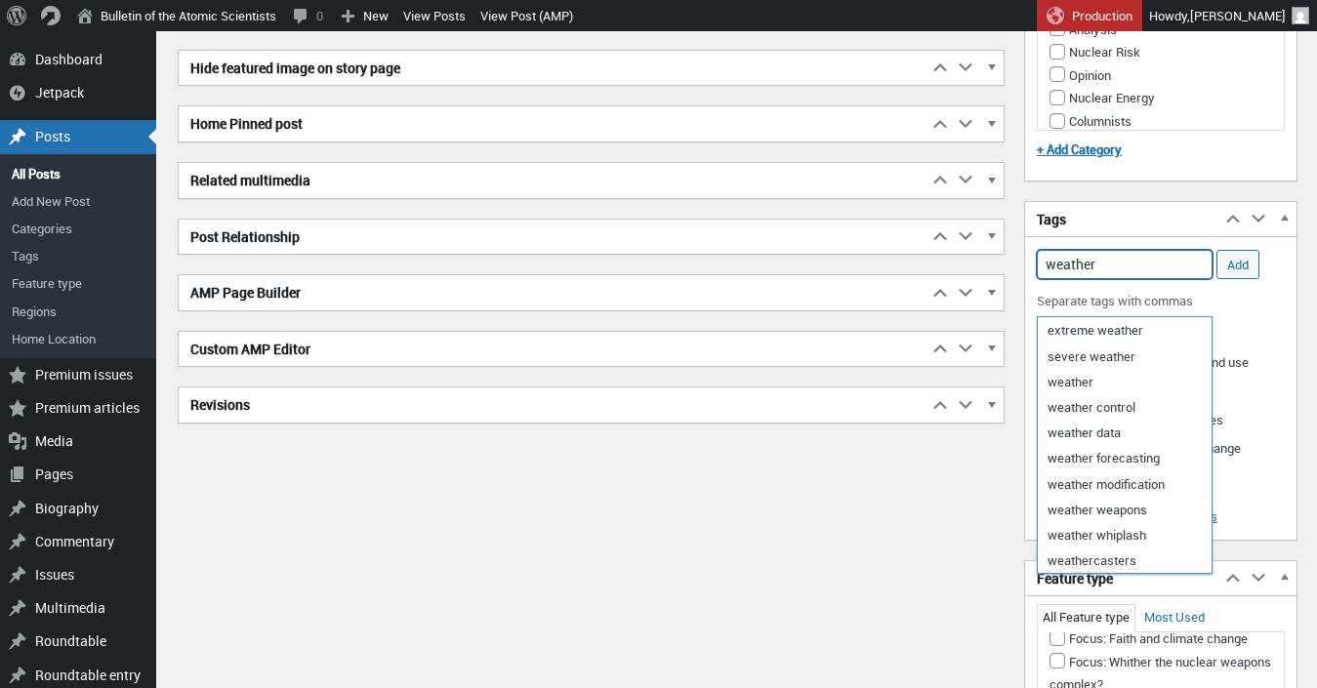
drag, startPoint x: 1128, startPoint y: 295, endPoint x: 967, endPoint y: 284, distance: 160.5
click at [1037, 279] on input "weather" at bounding box center [1125, 264] width 176 height 29
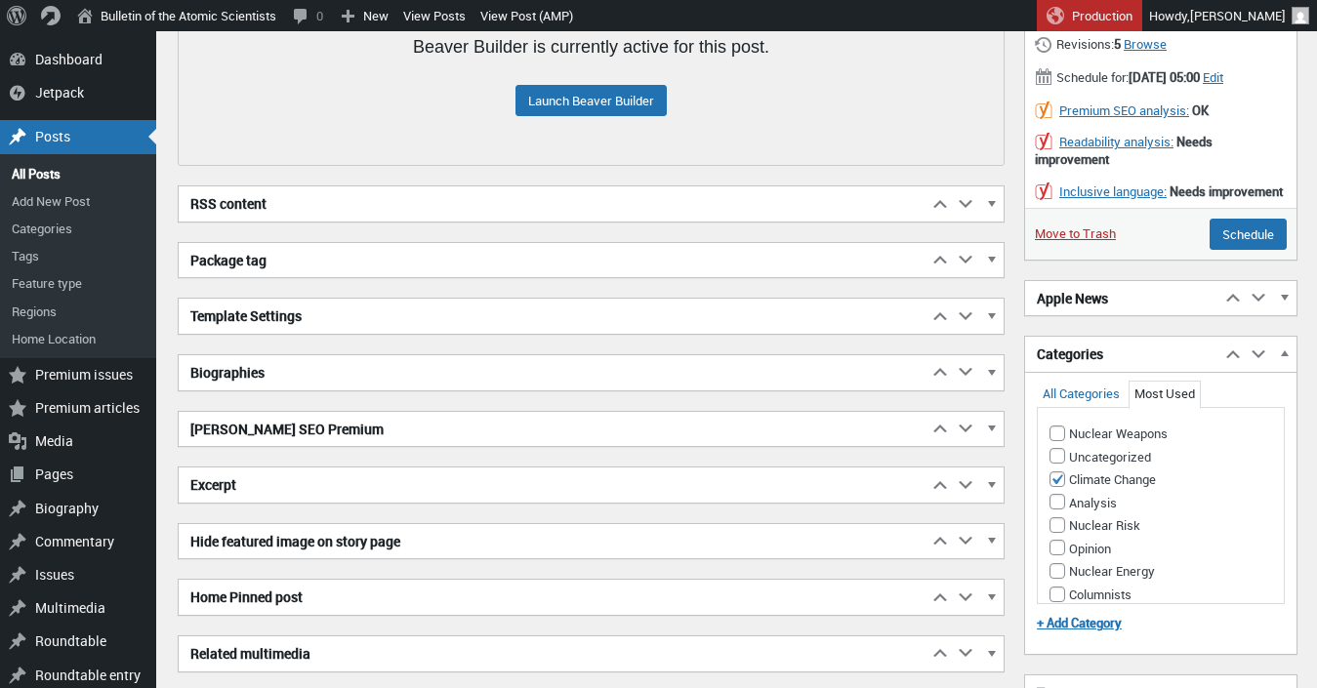
scroll to position [0, 0]
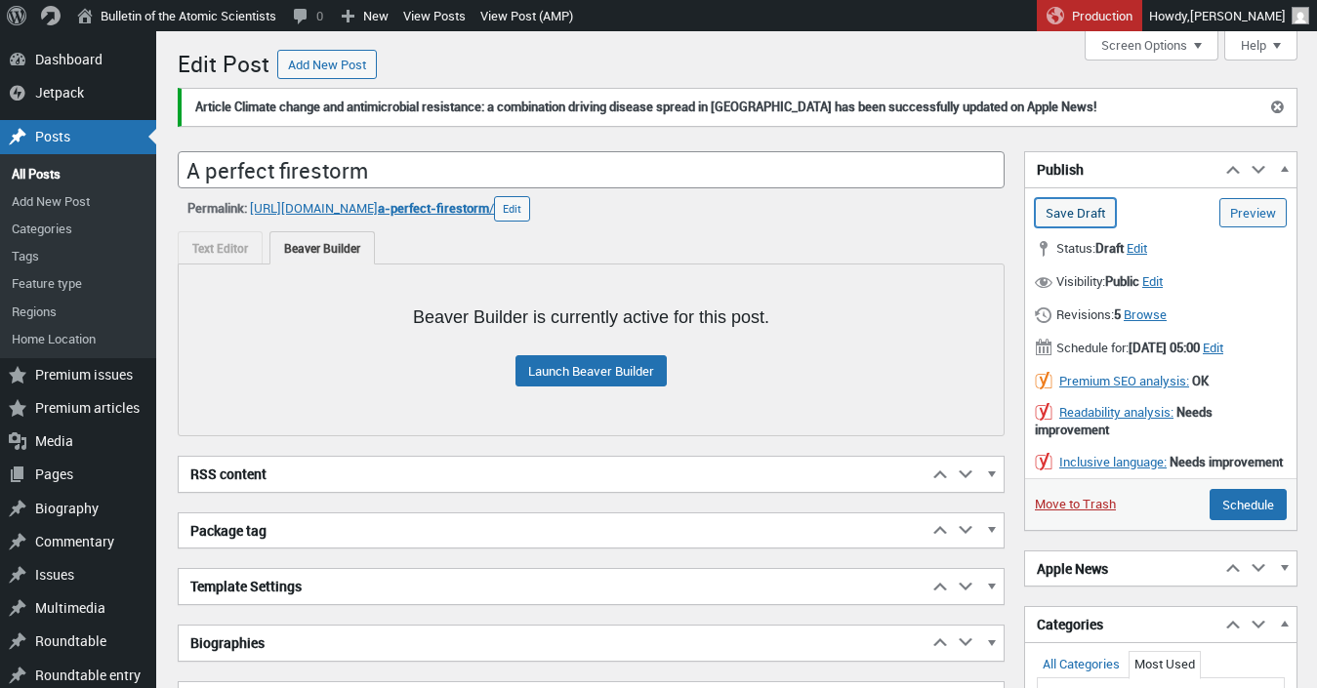
click at [1068, 215] on input "Save Draft" at bounding box center [1075, 212] width 81 height 29
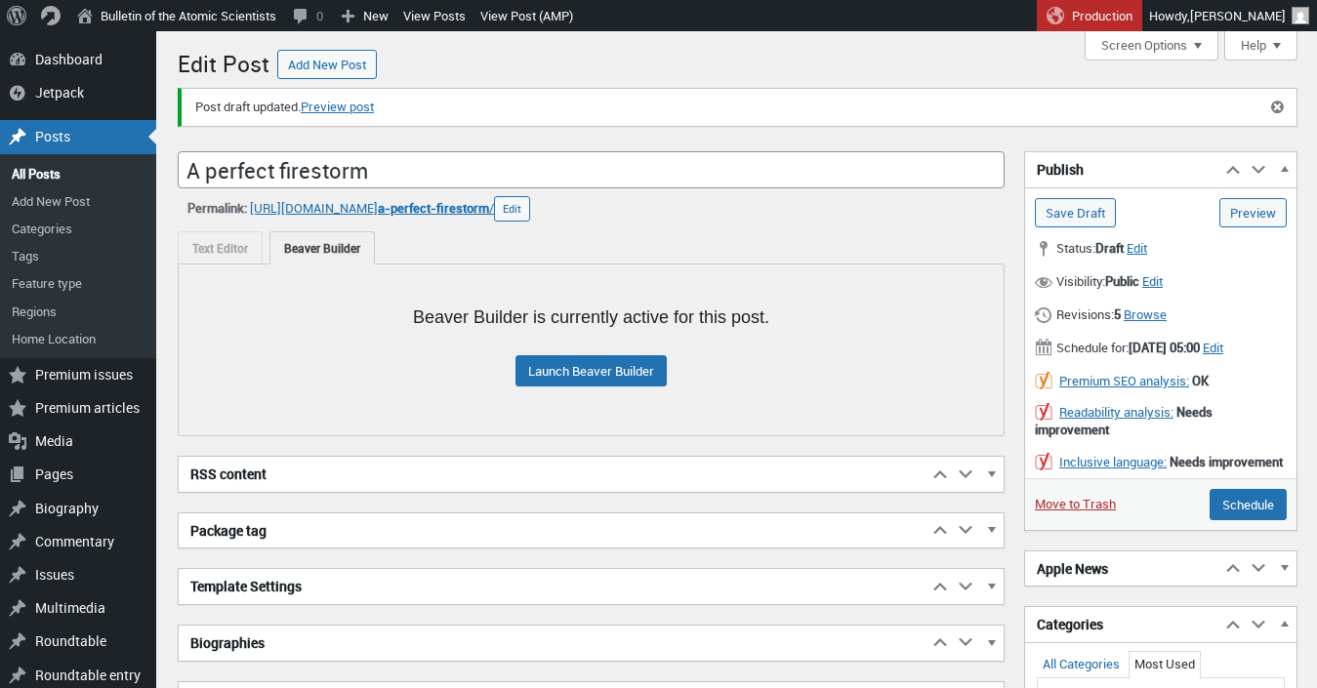
scroll to position [14, 0]
click at [357, 102] on link "Preview post" at bounding box center [337, 108] width 73 height 20
click at [327, 106] on link "Preview post" at bounding box center [337, 108] width 73 height 20
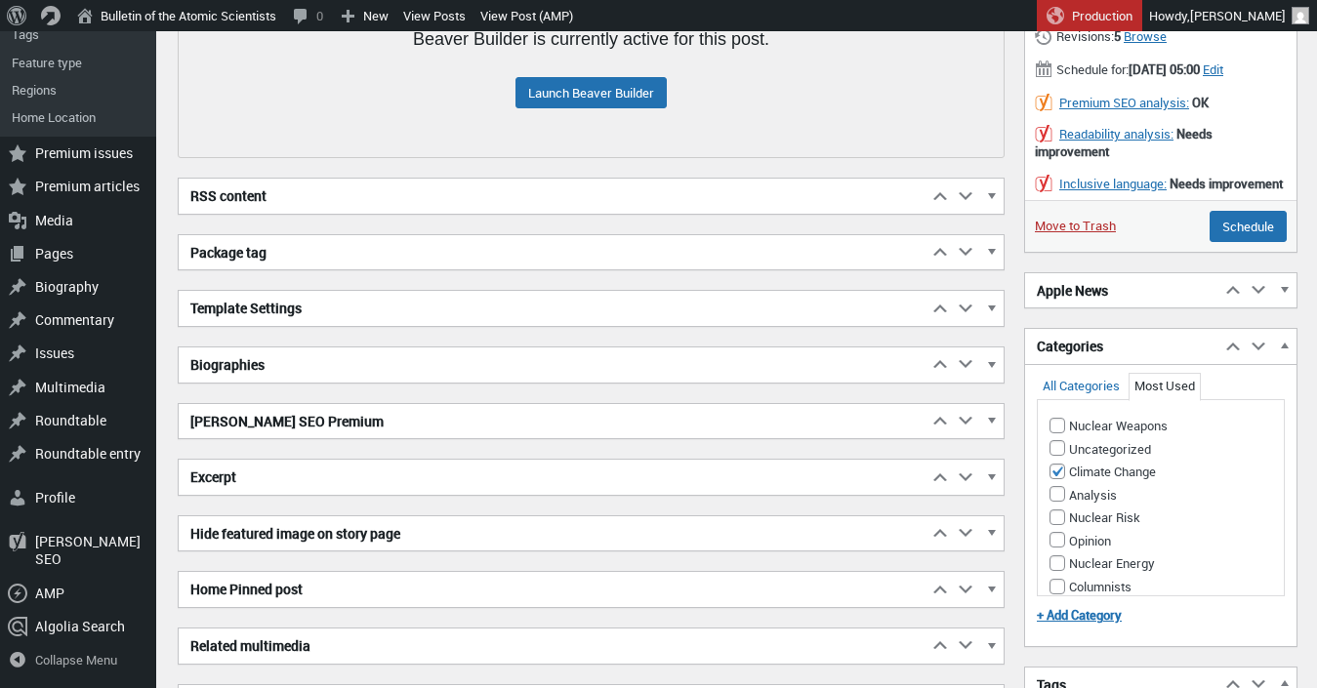
scroll to position [279, 0]
click at [628, 369] on h2 "Biographies" at bounding box center [553, 364] width 749 height 35
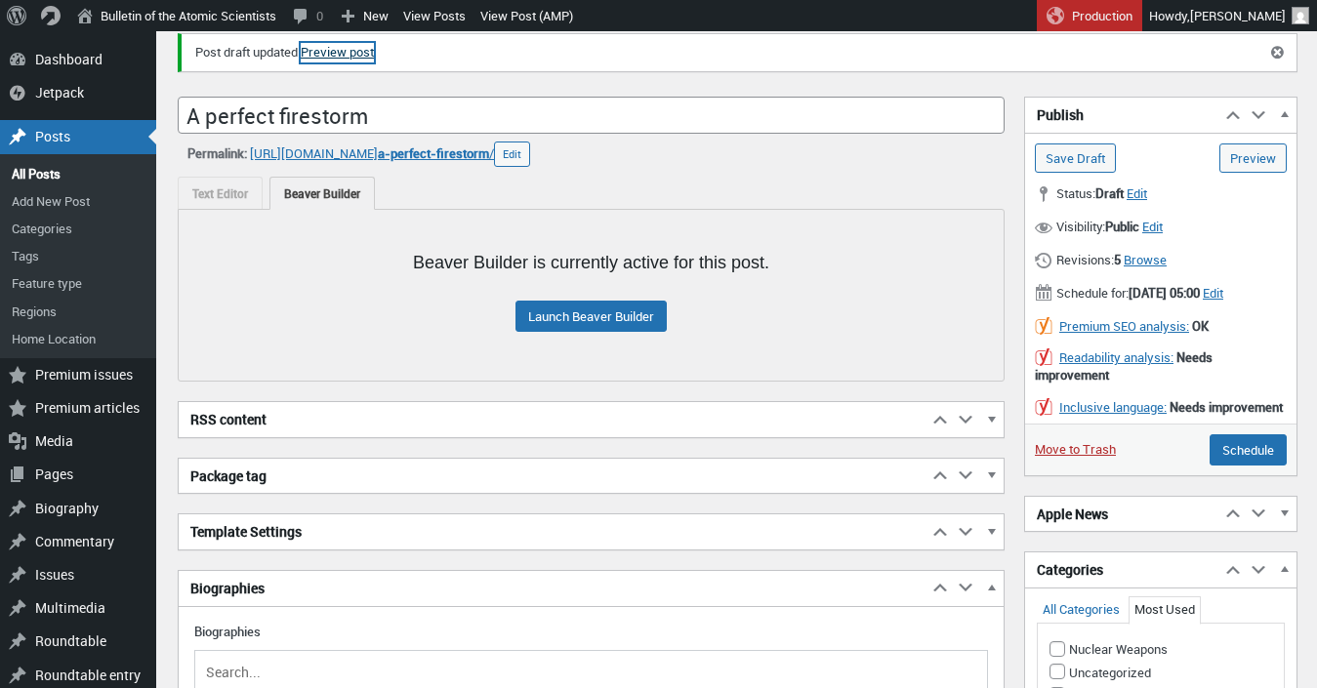
scroll to position [0, 0]
